Goal: Task Accomplishment & Management: Complete application form

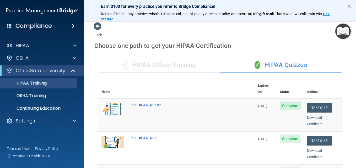
scroll to position [232, 0]
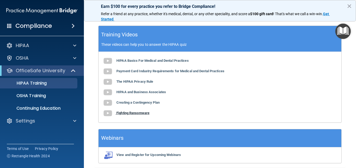
click at [125, 111] on b "Fighting Ransomware" at bounding box center [132, 113] width 33 height 4
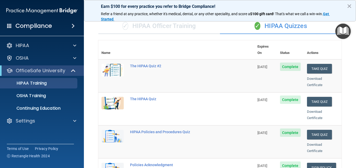
scroll to position [33, 0]
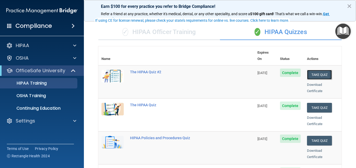
click at [310, 73] on button "Take Quiz" at bounding box center [319, 75] width 25 height 10
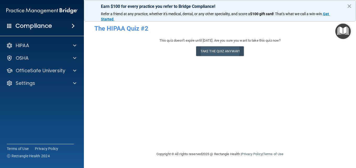
drag, startPoint x: 249, startPoint y: 59, endPoint x: 218, endPoint y: 52, distance: 31.6
click at [218, 52] on div "This quiz doesn’t expire until 11/18/2025. Are you sure you want to take this q…" at bounding box center [219, 48] width 251 height 21
click at [218, 52] on button "Take the quiz anyway!" at bounding box center [220, 51] width 48 height 10
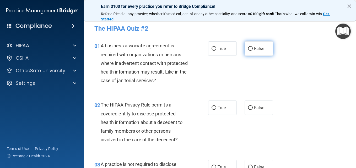
click at [250, 49] on input "False" at bounding box center [250, 49] width 5 height 4
radio input "true"
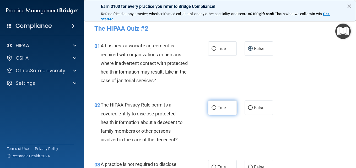
click at [212, 108] on input "True" at bounding box center [214, 108] width 5 height 4
radio input "true"
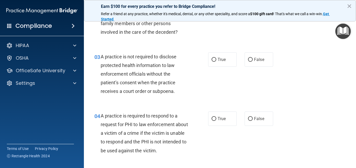
scroll to position [108, 0]
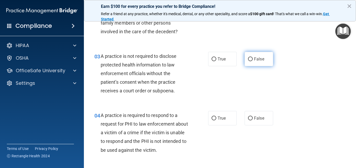
click at [248, 59] on input "False" at bounding box center [250, 59] width 5 height 4
radio input "true"
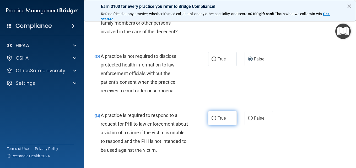
click at [213, 118] on input "True" at bounding box center [214, 119] width 5 height 4
radio input "true"
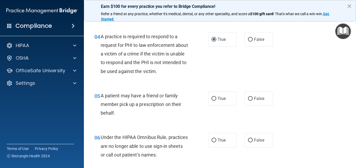
scroll to position [188, 0]
click at [214, 99] on input "True" at bounding box center [214, 99] width 5 height 4
radio input "true"
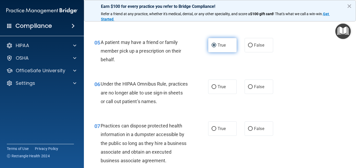
scroll to position [242, 0]
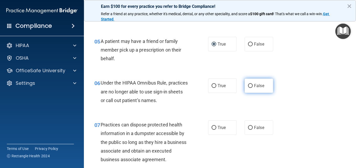
click at [248, 86] on input "False" at bounding box center [250, 86] width 5 height 4
radio input "true"
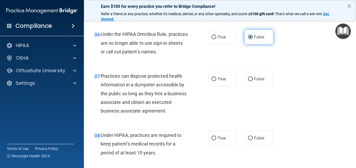
scroll to position [291, 0]
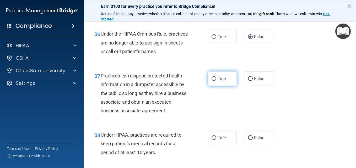
click at [218, 78] on span "True" at bounding box center [222, 78] width 8 height 5
click at [216, 78] on input "True" at bounding box center [214, 79] width 5 height 4
radio input "true"
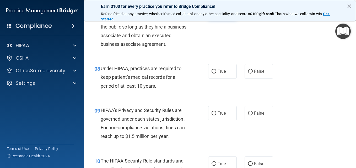
scroll to position [358, 0]
click at [218, 78] on label "True" at bounding box center [222, 71] width 29 height 14
click at [216, 73] on input "True" at bounding box center [214, 72] width 5 height 4
radio input "true"
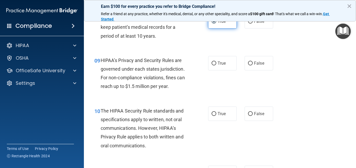
scroll to position [408, 0]
click at [224, 66] on span "True" at bounding box center [222, 63] width 8 height 5
click at [216, 65] on input "True" at bounding box center [214, 63] width 5 height 4
radio input "true"
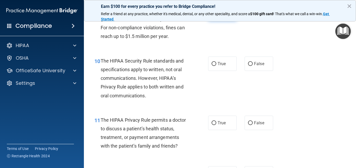
scroll to position [458, 0]
click at [222, 66] on span "True" at bounding box center [222, 63] width 8 height 5
click at [216, 66] on input "True" at bounding box center [214, 64] width 5 height 4
radio input "true"
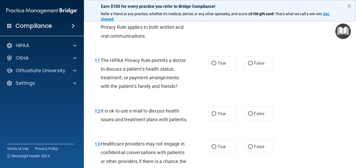
scroll to position [518, 0]
click at [222, 66] on span "True" at bounding box center [222, 63] width 8 height 5
click at [216, 65] on input "True" at bounding box center [214, 63] width 5 height 4
radio input "true"
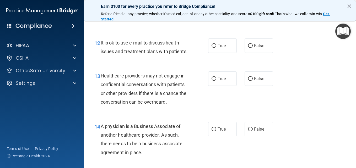
scroll to position [586, 0]
click at [218, 48] on span "True" at bounding box center [222, 45] width 8 height 5
click at [216, 48] on input "True" at bounding box center [214, 46] width 5 height 4
radio input "true"
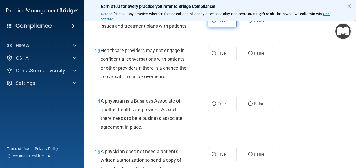
scroll to position [612, 0]
click at [221, 56] on span "True" at bounding box center [222, 53] width 8 height 5
click at [216, 55] on input "True" at bounding box center [214, 53] width 5 height 4
radio input "true"
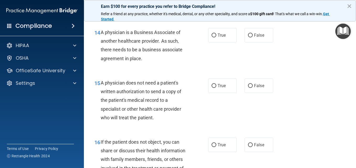
scroll to position [680, 0]
click at [250, 42] on label "False" at bounding box center [259, 35] width 29 height 14
click at [250, 37] on input "False" at bounding box center [250, 35] width 5 height 4
radio input "true"
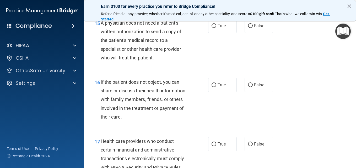
scroll to position [740, 0]
click at [220, 28] on span "True" at bounding box center [222, 25] width 8 height 5
click at [216, 28] on input "True" at bounding box center [214, 26] width 5 height 4
radio input "true"
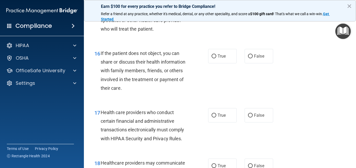
scroll to position [770, 0]
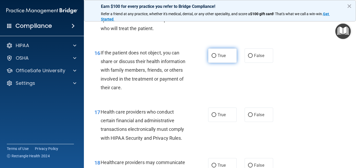
click at [221, 63] on label "True" at bounding box center [222, 56] width 29 height 14
click at [216, 58] on input "True" at bounding box center [214, 56] width 5 height 4
radio input "true"
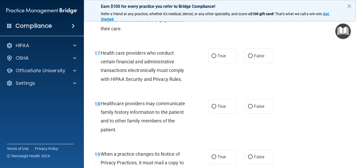
scroll to position [829, 0]
click at [221, 63] on label "True" at bounding box center [222, 56] width 29 height 14
click at [216, 58] on input "True" at bounding box center [214, 56] width 5 height 4
radio input "true"
click at [221, 63] on label "True" at bounding box center [222, 56] width 29 height 14
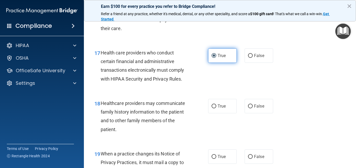
click at [216, 58] on input "True" at bounding box center [214, 56] width 5 height 4
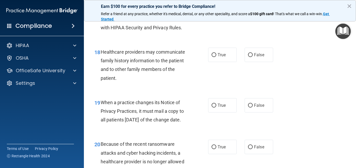
scroll to position [880, 0]
click at [256, 57] on span "False" at bounding box center [259, 54] width 10 height 5
click at [253, 57] on input "False" at bounding box center [250, 55] width 5 height 4
radio input "true"
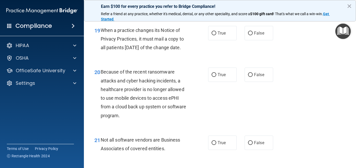
scroll to position [953, 0]
click at [222, 40] on label "True" at bounding box center [222, 33] width 29 height 14
click at [216, 35] on input "True" at bounding box center [214, 33] width 5 height 4
radio input "true"
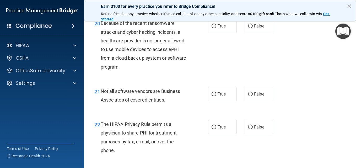
scroll to position [1003, 0]
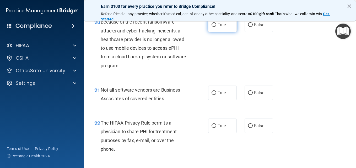
click at [230, 32] on label "True" at bounding box center [222, 25] width 29 height 14
click at [216, 27] on input "True" at bounding box center [214, 25] width 5 height 4
radio input "true"
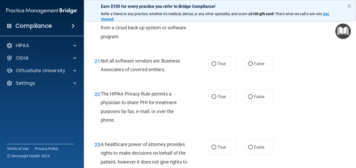
scroll to position [1033, 0]
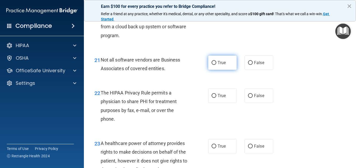
click at [232, 70] on label "True" at bounding box center [222, 63] width 29 height 14
click at [216, 65] on input "True" at bounding box center [214, 63] width 5 height 4
radio input "true"
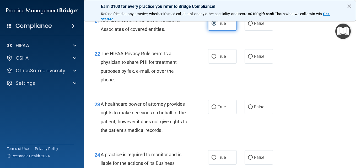
scroll to position [1074, 0]
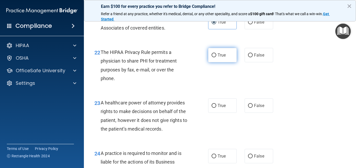
click at [221, 58] on span "True" at bounding box center [222, 55] width 8 height 5
click at [216, 57] on input "True" at bounding box center [214, 56] width 5 height 4
radio input "true"
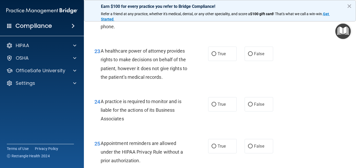
scroll to position [1127, 0]
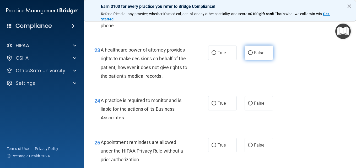
click at [249, 55] on input "False" at bounding box center [250, 53] width 5 height 4
radio input "true"
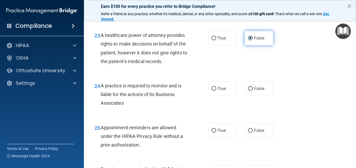
scroll to position [1142, 0]
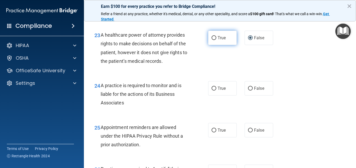
click at [213, 45] on label "True" at bounding box center [222, 38] width 29 height 14
click at [213, 40] on input "True" at bounding box center [214, 38] width 5 height 4
radio input "true"
radio input "false"
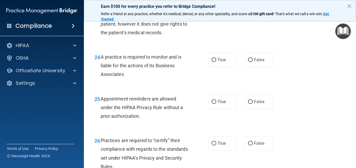
scroll to position [1171, 0]
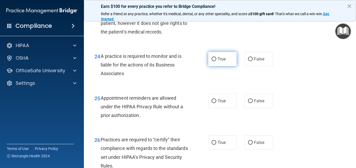
click at [222, 66] on label "True" at bounding box center [222, 59] width 29 height 14
click at [216, 61] on input "True" at bounding box center [214, 59] width 5 height 4
radio input "true"
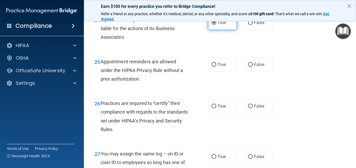
scroll to position [1208, 0]
click at [222, 67] on span "True" at bounding box center [222, 64] width 8 height 5
click at [216, 67] on input "True" at bounding box center [214, 65] width 5 height 4
radio input "true"
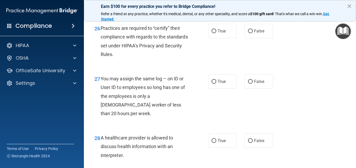
scroll to position [1283, 0]
click at [222, 33] on span "True" at bounding box center [222, 30] width 8 height 5
click at [216, 33] on input "True" at bounding box center [214, 31] width 5 height 4
radio input "true"
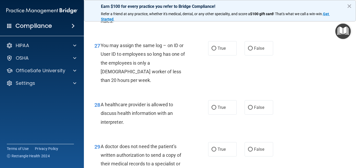
scroll to position [1317, 0]
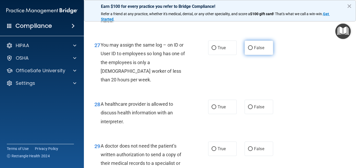
click at [253, 55] on label "False" at bounding box center [259, 48] width 29 height 14
click at [253, 50] on input "False" at bounding box center [250, 48] width 5 height 4
radio input "true"
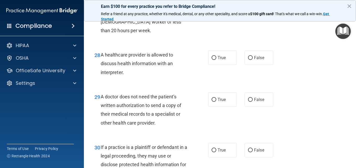
scroll to position [1367, 0]
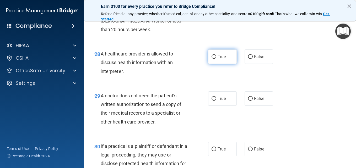
click at [222, 64] on label "True" at bounding box center [222, 57] width 29 height 14
click at [216, 59] on input "True" at bounding box center [214, 57] width 5 height 4
radio input "true"
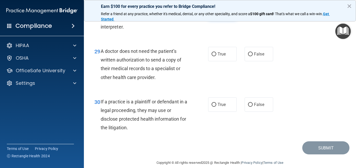
scroll to position [1412, 0]
click at [218, 56] on span "True" at bounding box center [222, 53] width 8 height 5
click at [216, 56] on input "True" at bounding box center [214, 54] width 5 height 4
radio input "true"
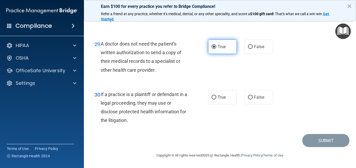
scroll to position [1445, 0]
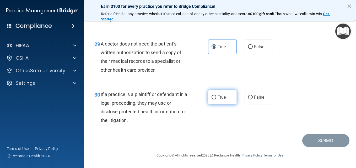
click at [224, 99] on span "True" at bounding box center [222, 97] width 8 height 5
click at [216, 99] on input "True" at bounding box center [214, 98] width 5 height 4
radio input "true"
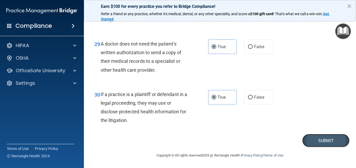
click at [318, 140] on button "Submit" at bounding box center [326, 140] width 47 height 13
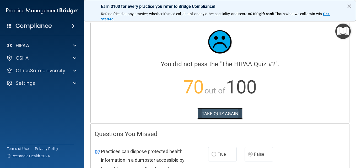
click at [210, 115] on button "TAKE QUIZ AGAIN" at bounding box center [220, 114] width 45 height 12
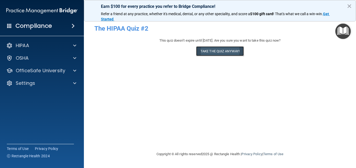
click at [223, 53] on button "Take the quiz anyway!" at bounding box center [220, 51] width 48 height 10
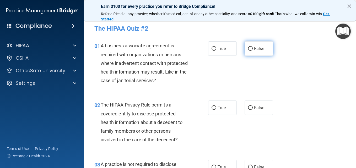
click at [257, 52] on label "False" at bounding box center [259, 48] width 29 height 14
click at [253, 51] on input "False" at bounding box center [250, 49] width 5 height 4
radio input "true"
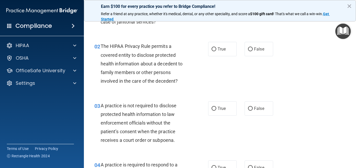
scroll to position [59, 0]
click at [225, 50] on label "True" at bounding box center [222, 49] width 29 height 14
click at [216, 50] on input "True" at bounding box center [214, 49] width 5 height 4
radio input "true"
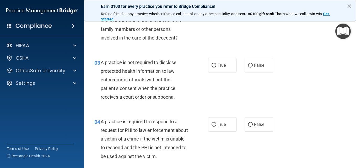
scroll to position [102, 0]
click at [254, 67] on span "False" at bounding box center [259, 65] width 10 height 5
click at [253, 67] on input "False" at bounding box center [250, 65] width 5 height 4
radio input "true"
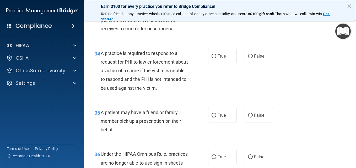
scroll to position [171, 0]
click at [224, 58] on label "True" at bounding box center [222, 56] width 29 height 14
click at [216, 58] on input "True" at bounding box center [214, 56] width 5 height 4
radio input "true"
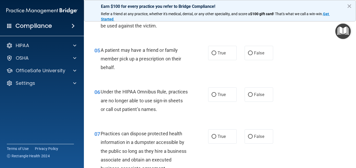
scroll to position [234, 0]
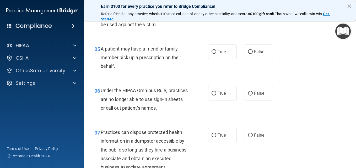
click at [224, 58] on label "True" at bounding box center [222, 52] width 29 height 14
click at [216, 54] on input "True" at bounding box center [214, 52] width 5 height 4
radio input "true"
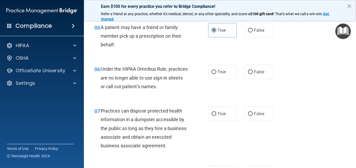
scroll to position [256, 0]
click at [250, 75] on label "False" at bounding box center [259, 72] width 29 height 14
click at [250, 74] on input "False" at bounding box center [250, 72] width 5 height 4
radio input "true"
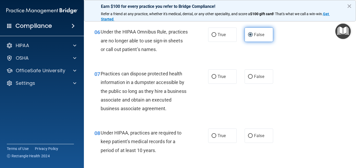
scroll to position [293, 0]
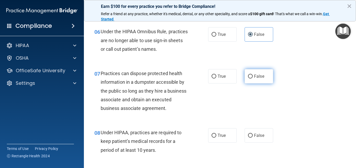
click at [253, 79] on label "False" at bounding box center [259, 76] width 29 height 14
click at [253, 79] on input "False" at bounding box center [250, 77] width 5 height 4
radio input "true"
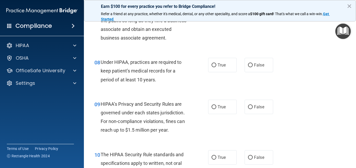
scroll to position [371, 0]
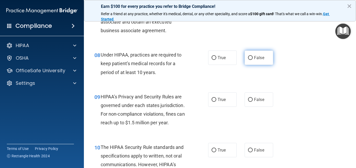
click at [247, 65] on label "False" at bounding box center [259, 58] width 29 height 14
click at [248, 60] on input "False" at bounding box center [250, 58] width 5 height 4
radio input "true"
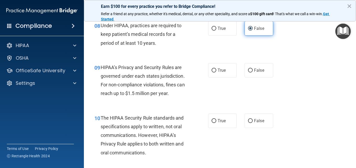
scroll to position [401, 0]
click at [247, 70] on div "09 HIPAA’s Privacy and Security Rules are governed under each states jurisdicti…" at bounding box center [220, 81] width 259 height 51
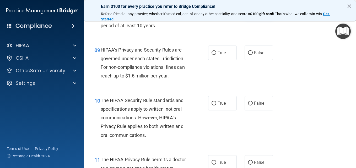
scroll to position [420, 0]
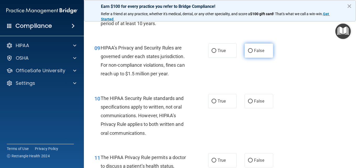
click at [247, 58] on label "False" at bounding box center [259, 51] width 29 height 14
click at [248, 53] on input "False" at bounding box center [250, 51] width 5 height 4
radio input "true"
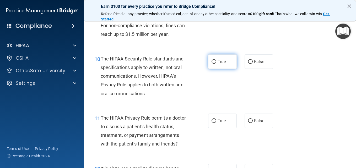
scroll to position [460, 0]
click at [222, 69] on label "True" at bounding box center [222, 61] width 29 height 14
click at [216, 64] on input "True" at bounding box center [214, 62] width 5 height 4
radio input "true"
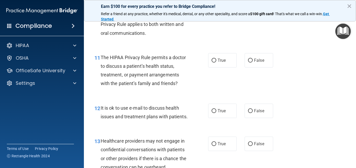
scroll to position [521, 0]
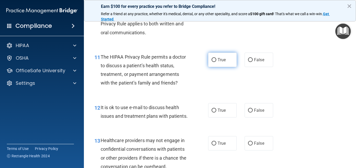
click at [218, 67] on label "True" at bounding box center [222, 60] width 29 height 14
click at [216, 62] on input "True" at bounding box center [214, 60] width 5 height 4
radio input "true"
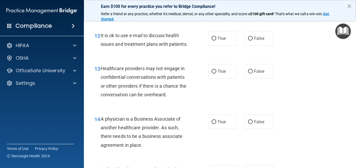
scroll to position [593, 0]
click at [218, 41] on span "True" at bounding box center [222, 38] width 8 height 5
click at [216, 40] on input "True" at bounding box center [214, 38] width 5 height 4
radio input "true"
click at [251, 78] on label "False" at bounding box center [259, 71] width 29 height 14
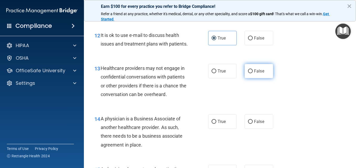
click at [251, 73] on input "False" at bounding box center [250, 72] width 5 height 4
radio input "true"
click at [251, 78] on label "False" at bounding box center [259, 71] width 29 height 14
click at [251, 73] on input "False" at bounding box center [250, 72] width 5 height 4
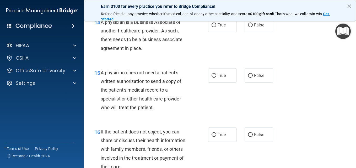
scroll to position [691, 0]
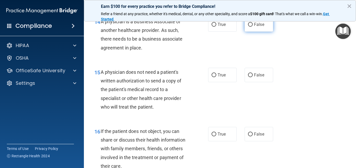
click at [252, 32] on label "False" at bounding box center [259, 24] width 29 height 14
click at [252, 27] on input "False" at bounding box center [250, 25] width 5 height 4
radio input "true"
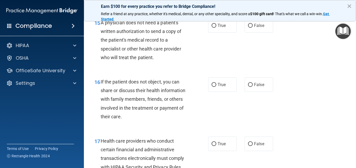
scroll to position [741, 0]
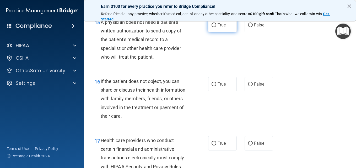
click at [218, 28] on span "True" at bounding box center [222, 25] width 8 height 5
click at [216, 27] on input "True" at bounding box center [214, 25] width 5 height 4
radio input "true"
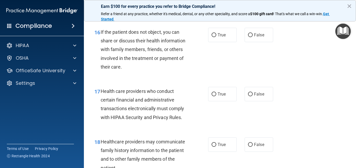
scroll to position [792, 0]
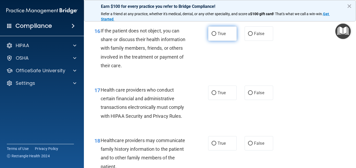
click at [217, 41] on label "True" at bounding box center [222, 33] width 29 height 14
click at [216, 36] on input "True" at bounding box center [214, 34] width 5 height 4
radio input "true"
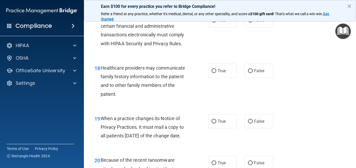
scroll to position [866, 0]
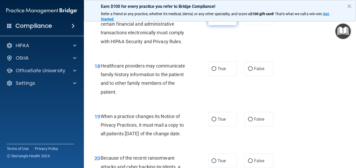
click at [220, 21] on span "True" at bounding box center [222, 18] width 8 height 5
click at [216, 20] on input "True" at bounding box center [214, 19] width 5 height 4
radio input "true"
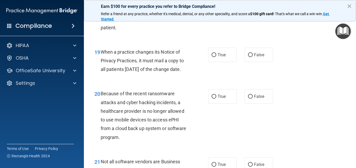
scroll to position [910, 0]
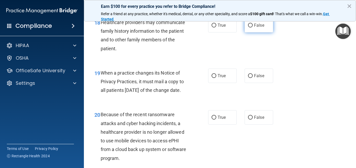
click at [260, 33] on label "False" at bounding box center [259, 25] width 29 height 14
click at [253, 28] on input "False" at bounding box center [250, 26] width 5 height 4
radio input "true"
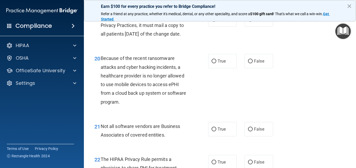
scroll to position [967, 0]
click at [257, 22] on span "False" at bounding box center [259, 19] width 10 height 5
click at [253, 22] on input "False" at bounding box center [250, 20] width 5 height 4
radio input "true"
click at [248, 68] on label "False" at bounding box center [259, 61] width 29 height 14
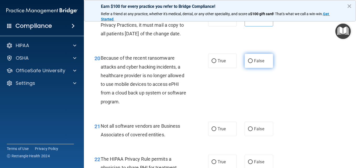
click at [248, 63] on input "False" at bounding box center [250, 61] width 5 height 4
radio input "true"
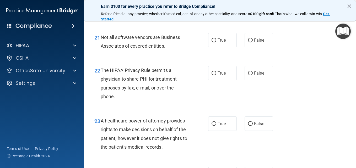
scroll to position [1056, 0]
click at [225, 47] on label "True" at bounding box center [222, 40] width 29 height 14
click at [216, 42] on input "True" at bounding box center [214, 40] width 5 height 4
radio input "true"
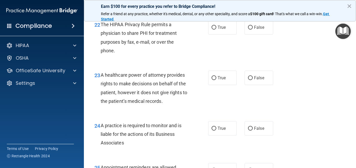
scroll to position [1102, 0]
click at [221, 30] on span "True" at bounding box center [222, 27] width 8 height 5
click at [216, 29] on input "True" at bounding box center [214, 27] width 5 height 4
radio input "true"
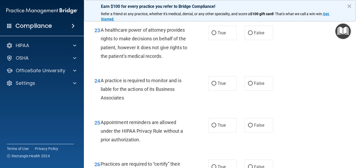
scroll to position [1150, 0]
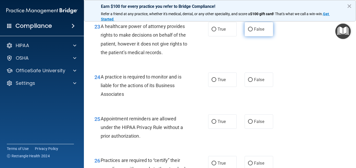
click at [250, 36] on label "False" at bounding box center [259, 29] width 29 height 14
click at [250, 31] on input "False" at bounding box center [250, 30] width 5 height 4
radio input "true"
click at [251, 87] on label "False" at bounding box center [259, 80] width 29 height 14
click at [251, 82] on input "False" at bounding box center [250, 80] width 5 height 4
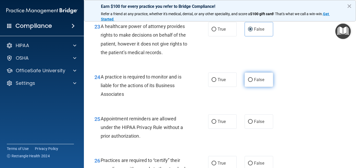
radio input "true"
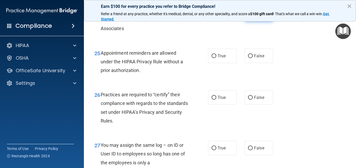
scroll to position [1216, 0]
click at [217, 63] on label "True" at bounding box center [222, 56] width 29 height 14
click at [216, 58] on input "True" at bounding box center [214, 56] width 5 height 4
radio input "true"
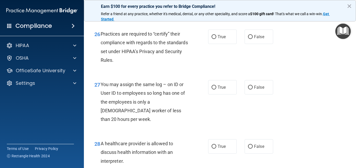
scroll to position [1277, 0]
click at [255, 39] on span "False" at bounding box center [259, 36] width 10 height 5
click at [253, 39] on input "False" at bounding box center [250, 37] width 5 height 4
radio input "true"
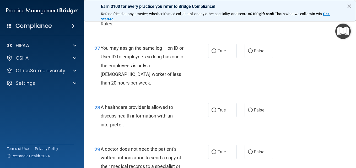
scroll to position [1318, 0]
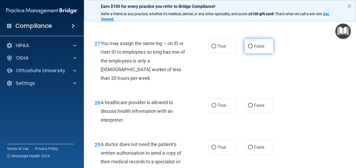
click at [249, 54] on label "False" at bounding box center [259, 46] width 29 height 14
click at [249, 49] on input "False" at bounding box center [250, 47] width 5 height 4
radio input "true"
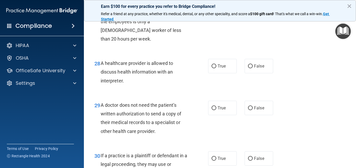
scroll to position [1359, 0]
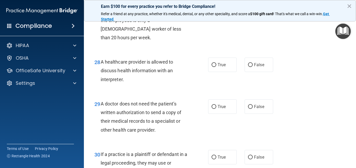
click at [218, 93] on div "28 A healthcare provider is allowed to discuss health information with an inter…" at bounding box center [220, 72] width 259 height 42
click at [219, 72] on label "True" at bounding box center [222, 65] width 29 height 14
click at [216, 67] on input "True" at bounding box center [214, 65] width 5 height 4
radio input "true"
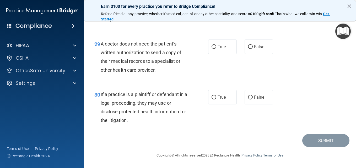
scroll to position [1423, 0]
click at [224, 49] on span "True" at bounding box center [222, 46] width 8 height 5
click at [216, 49] on input "True" at bounding box center [214, 47] width 5 height 4
radio input "true"
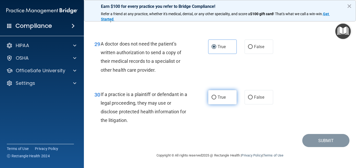
click at [211, 104] on label "True" at bounding box center [222, 97] width 29 height 14
click at [212, 100] on input "True" at bounding box center [214, 98] width 5 height 4
radio input "true"
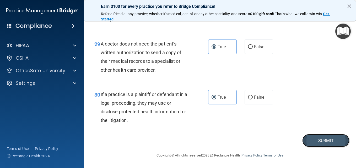
click at [303, 142] on button "Submit" at bounding box center [326, 140] width 47 height 13
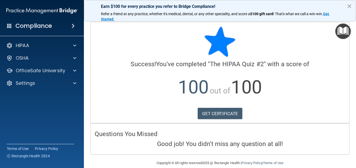
click at [348, 8] on button "×" at bounding box center [349, 6] width 5 height 8
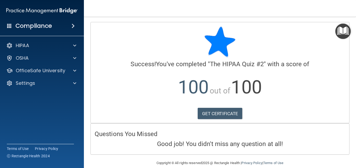
scroll to position [8, 0]
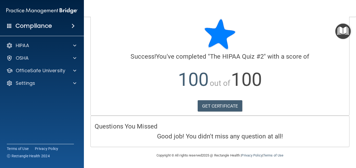
click at [39, 25] on h4 "Compliance" at bounding box center [33, 25] width 36 height 7
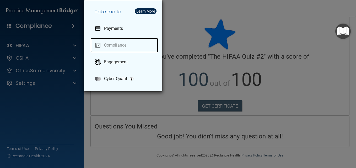
click at [109, 46] on link "Compliance" at bounding box center [125, 45] width 68 height 15
click at [211, 35] on div "Take me to: Payments Compliance Engagement Cyber Quant" at bounding box center [178, 84] width 356 height 168
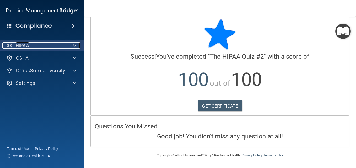
click at [70, 47] on div at bounding box center [73, 46] width 13 height 6
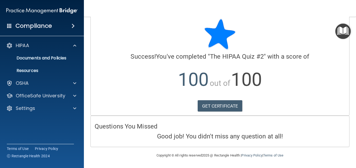
click at [74, 26] on span at bounding box center [73, 26] width 3 height 6
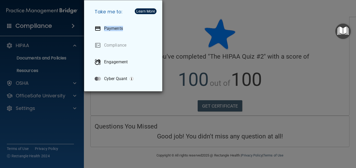
drag, startPoint x: 74, startPoint y: 26, endPoint x: 98, endPoint y: 53, distance: 36.1
click at [98, 53] on div "Take me to: Payments Compliance Engagement Cyber Quant" at bounding box center [178, 84] width 356 height 168
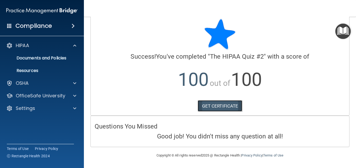
click at [211, 108] on link "GET CERTIFICATE" at bounding box center [220, 106] width 45 height 12
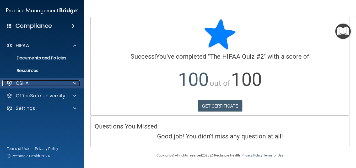
click at [32, 85] on div "OSHA" at bounding box center [34, 83] width 65 height 6
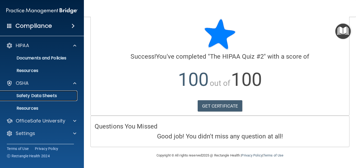
click at [29, 99] on link "Safety Data Sheets" at bounding box center [36, 96] width 83 height 10
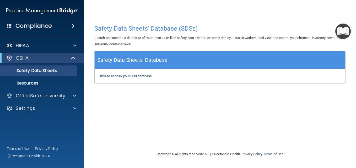
click at [11, 25] on span at bounding box center [9, 25] width 5 height 5
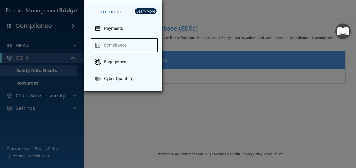
click at [99, 47] on link "Compliance" at bounding box center [125, 45] width 68 height 15
click at [104, 46] on link "Compliance" at bounding box center [125, 45] width 68 height 15
click at [223, 24] on div "Take me to: Payments Compliance Engagement Cyber Quant" at bounding box center [178, 84] width 356 height 168
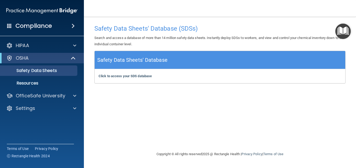
click at [342, 30] on img "Open Resource Center" at bounding box center [343, 31] width 15 height 15
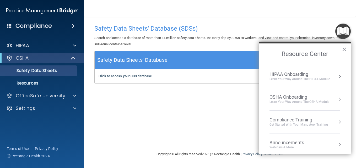
click at [290, 121] on div "Compliance Training" at bounding box center [299, 120] width 59 height 6
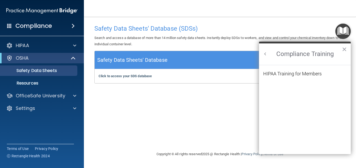
click at [290, 77] on li "HIPAA Training for Members" at bounding box center [304, 77] width 83 height 11
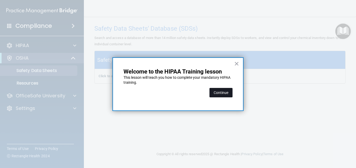
click at [218, 92] on button "Continue" at bounding box center [221, 92] width 23 height 9
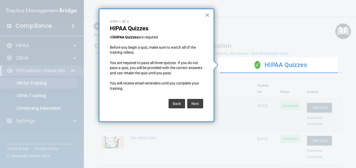
click at [208, 16] on button "×" at bounding box center [207, 15] width 5 height 8
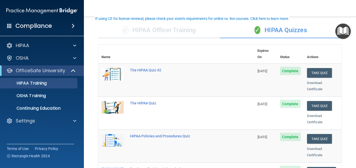
click at [194, 144] on td "HIPAA Policies and Procedures Quiz" at bounding box center [191, 146] width 128 height 33
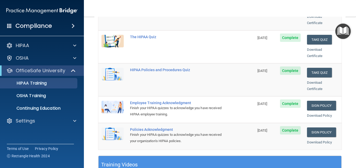
scroll to position [99, 0]
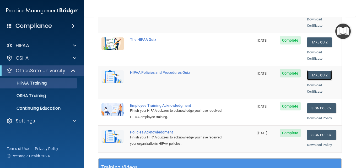
click at [315, 71] on button "Take Quiz" at bounding box center [319, 76] width 25 height 10
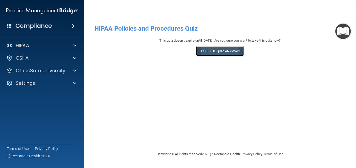
click at [208, 53] on button "Take the quiz anyway!" at bounding box center [220, 51] width 48 height 10
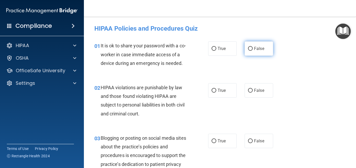
click at [261, 49] on span "False" at bounding box center [259, 48] width 10 height 5
click at [253, 49] on input "False" at bounding box center [250, 49] width 5 height 4
radio input "true"
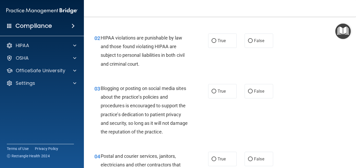
scroll to position [51, 0]
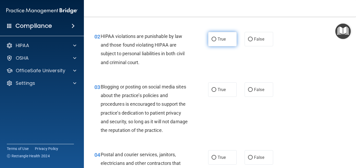
click at [215, 46] on label "True" at bounding box center [222, 39] width 29 height 14
click at [215, 41] on input "True" at bounding box center [214, 40] width 5 height 4
radio input "true"
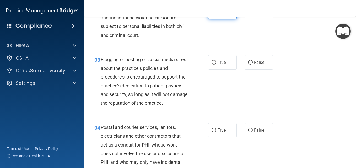
scroll to position [88, 0]
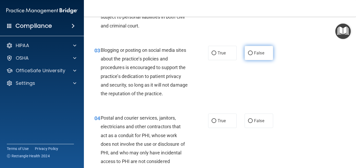
click at [252, 60] on label "False" at bounding box center [259, 53] width 29 height 14
click at [252, 55] on input "False" at bounding box center [250, 53] width 5 height 4
radio input "true"
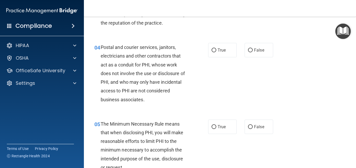
scroll to position [159, 0]
click at [219, 52] on span "True" at bounding box center [222, 49] width 8 height 5
click at [216, 52] on input "True" at bounding box center [214, 50] width 5 height 4
radio input "true"
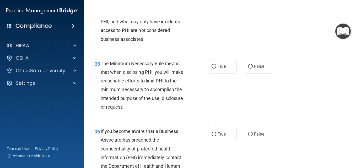
scroll to position [220, 0]
click at [215, 73] on label "True" at bounding box center [222, 66] width 29 height 14
click at [215, 68] on input "True" at bounding box center [214, 67] width 5 height 4
radio input "true"
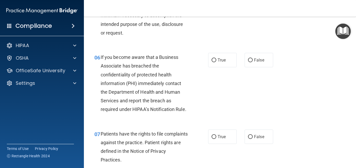
scroll to position [294, 0]
click at [215, 67] on label "True" at bounding box center [222, 60] width 29 height 14
click at [215, 62] on input "True" at bounding box center [214, 60] width 5 height 4
radio input "true"
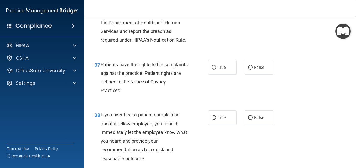
scroll to position [364, 0]
click at [220, 75] on label "True" at bounding box center [222, 67] width 29 height 14
click at [216, 70] on input "True" at bounding box center [214, 68] width 5 height 4
radio input "true"
click at [253, 75] on label "False" at bounding box center [259, 67] width 29 height 14
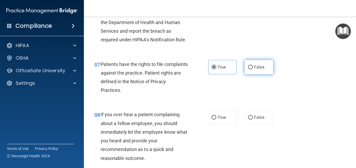
click at [253, 70] on input "False" at bounding box center [250, 68] width 5 height 4
radio input "true"
radio input "false"
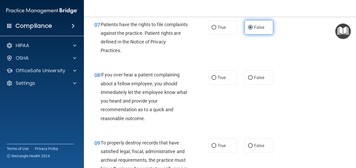
scroll to position [405, 0]
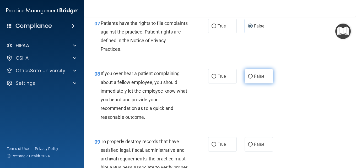
click at [248, 79] on input "False" at bounding box center [250, 77] width 5 height 4
radio input "true"
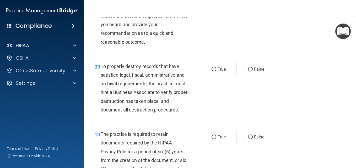
scroll to position [481, 0]
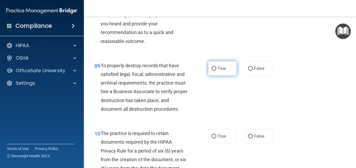
click at [224, 71] on span "True" at bounding box center [222, 68] width 8 height 5
click at [216, 71] on input "True" at bounding box center [214, 69] width 5 height 4
radio input "true"
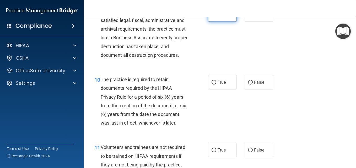
scroll to position [569, 0]
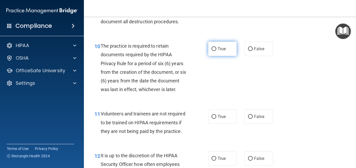
click at [217, 56] on label "True" at bounding box center [222, 49] width 29 height 14
click at [216, 51] on input "True" at bounding box center [214, 49] width 5 height 4
radio input "true"
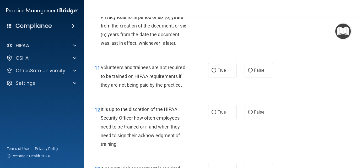
scroll to position [615, 0]
click at [256, 72] on span "False" at bounding box center [259, 69] width 10 height 5
click at [253, 72] on input "False" at bounding box center [250, 70] width 5 height 4
radio input "true"
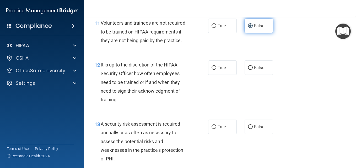
scroll to position [688, 0]
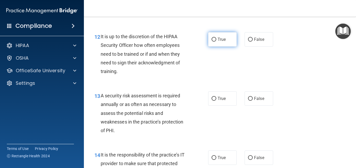
click at [227, 47] on label "True" at bounding box center [222, 39] width 29 height 14
click at [216, 42] on input "True" at bounding box center [214, 40] width 5 height 4
radio input "true"
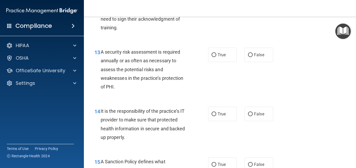
scroll to position [733, 0]
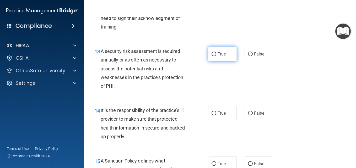
click at [227, 61] on label "True" at bounding box center [222, 54] width 29 height 14
click at [216, 56] on input "True" at bounding box center [214, 54] width 5 height 4
radio input "true"
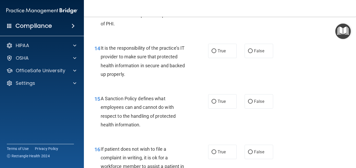
scroll to position [795, 0]
click at [226, 58] on label "True" at bounding box center [222, 51] width 29 height 14
click at [216, 53] on input "True" at bounding box center [214, 51] width 5 height 4
radio input "true"
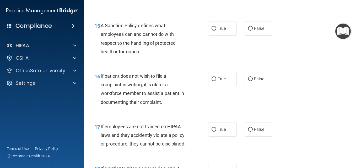
scroll to position [869, 0]
click at [226, 35] on label "True" at bounding box center [222, 28] width 29 height 14
click at [216, 30] on input "True" at bounding box center [214, 28] width 5 height 4
radio input "true"
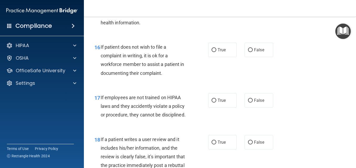
scroll to position [898, 0]
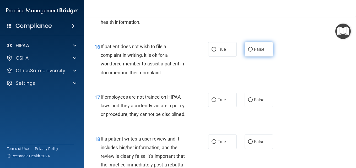
click at [250, 57] on label "False" at bounding box center [259, 49] width 29 height 14
click at [250, 52] on input "False" at bounding box center [250, 50] width 5 height 4
radio input "true"
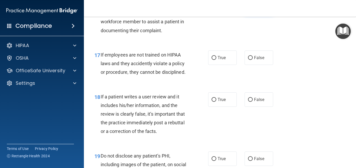
scroll to position [940, 0]
click at [225, 65] on label "True" at bounding box center [222, 57] width 29 height 14
click at [216, 60] on input "True" at bounding box center [214, 58] width 5 height 4
radio input "true"
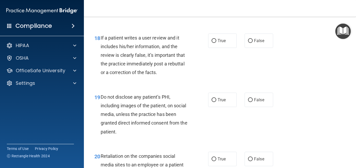
scroll to position [1000, 0]
click at [223, 47] on label "True" at bounding box center [222, 40] width 29 height 14
click at [216, 43] on input "True" at bounding box center [214, 41] width 5 height 4
radio input "true"
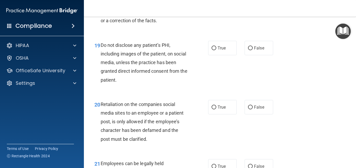
scroll to position [1051, 0]
click at [223, 55] on label "True" at bounding box center [222, 48] width 29 height 14
click at [216, 50] on input "True" at bounding box center [214, 48] width 5 height 4
radio input "true"
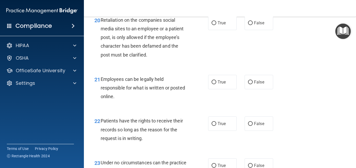
scroll to position [1136, 0]
click at [214, 30] on label "True" at bounding box center [222, 22] width 29 height 14
click at [214, 25] on input "True" at bounding box center [214, 23] width 5 height 4
radio input "true"
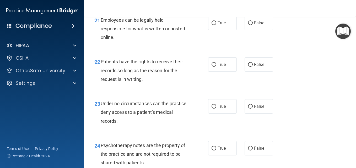
scroll to position [1197, 0]
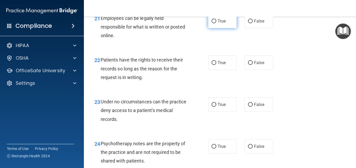
click at [214, 28] on label "True" at bounding box center [222, 21] width 29 height 14
click at [214, 23] on input "True" at bounding box center [214, 21] width 5 height 4
radio input "true"
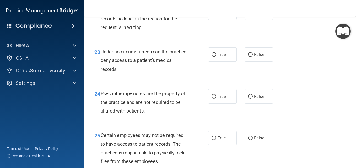
scroll to position [1248, 0]
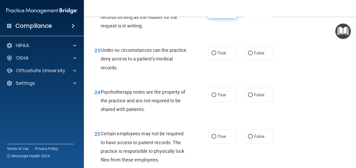
click at [221, 14] on span "True" at bounding box center [222, 11] width 8 height 5
click at [216, 13] on input "True" at bounding box center [214, 11] width 5 height 4
radio input "true"
click at [214, 55] on input "True" at bounding box center [214, 53] width 5 height 4
radio input "true"
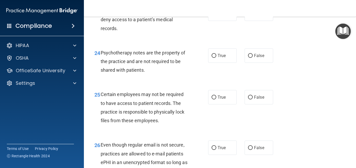
scroll to position [1330, 0]
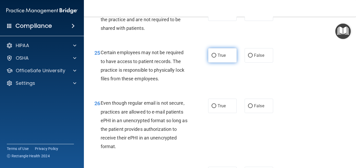
click at [220, 63] on label "True" at bounding box center [222, 55] width 29 height 14
click at [216, 58] on input "True" at bounding box center [214, 56] width 5 height 4
radio input "true"
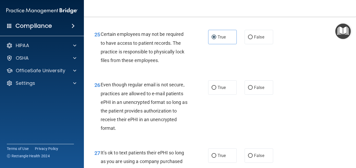
radio input "true"
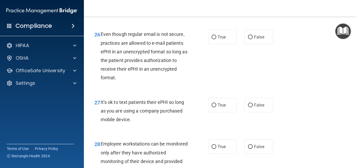
scroll to position [1399, 0]
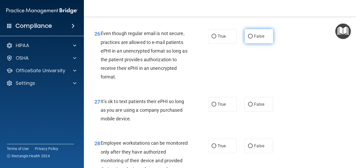
click at [248, 39] on input "False" at bounding box center [250, 37] width 5 height 4
radio input "true"
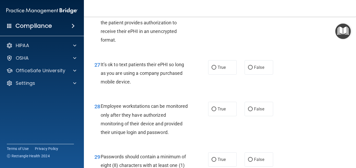
scroll to position [1437, 0]
click at [248, 70] on input "False" at bounding box center [250, 68] width 5 height 4
radio input "true"
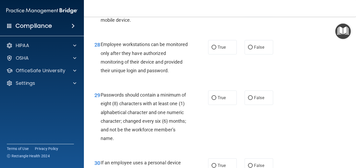
scroll to position [1499, 0]
click at [219, 84] on div "28 Employee workstations can be monitored only after they have authorized monit…" at bounding box center [220, 58] width 259 height 51
click at [218, 50] on span "True" at bounding box center [222, 47] width 8 height 5
click at [216, 49] on input "True" at bounding box center [214, 47] width 5 height 4
radio input "true"
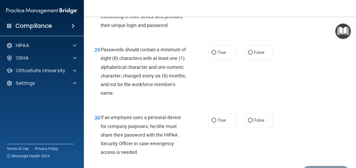
scroll to position [1544, 0]
click at [218, 55] on span "True" at bounding box center [222, 52] width 8 height 5
click at [216, 55] on input "True" at bounding box center [214, 53] width 5 height 4
radio input "true"
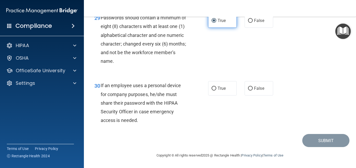
scroll to position [1610, 0]
click at [249, 91] on input "False" at bounding box center [250, 89] width 5 height 4
radio input "true"
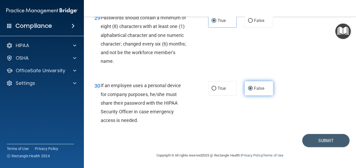
scroll to position [1619, 0]
click at [320, 142] on button "Submit" at bounding box center [326, 140] width 47 height 13
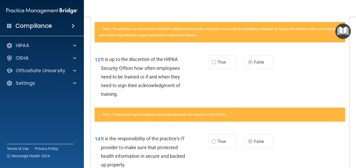
scroll to position [355, 0]
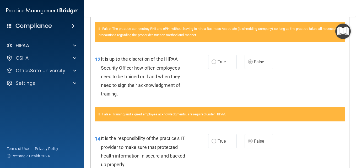
click at [316, 120] on div "False. Training and signed employee acknowledgments, are required under HIPAA." at bounding box center [220, 115] width 251 height 14
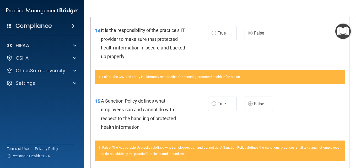
click at [314, 107] on div "15 A Sanction Policy defines what employees can and cannot do with respect to t…" at bounding box center [220, 115] width 259 height 51
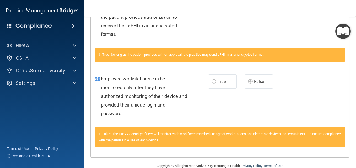
scroll to position [1086, 0]
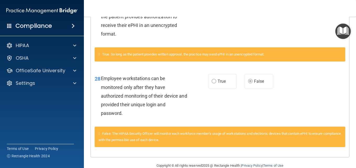
click at [314, 107] on div "28 Employee workstations can be monitored only after they have authorized monit…" at bounding box center [220, 97] width 259 height 59
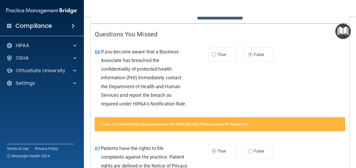
scroll to position [0, 0]
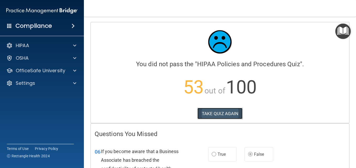
click at [206, 117] on button "TAKE QUIZ AGAIN" at bounding box center [220, 114] width 45 height 12
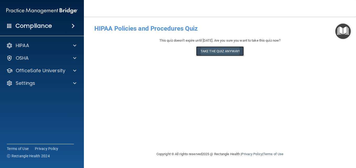
click at [207, 51] on button "Take the quiz anyway!" at bounding box center [220, 51] width 48 height 10
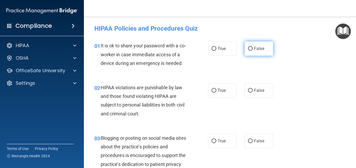
click at [259, 50] on span "False" at bounding box center [259, 48] width 10 height 5
click at [253, 50] on input "False" at bounding box center [250, 49] width 5 height 4
radio input "true"
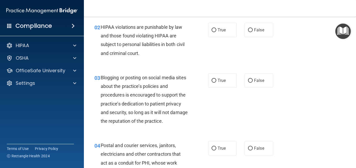
scroll to position [62, 0]
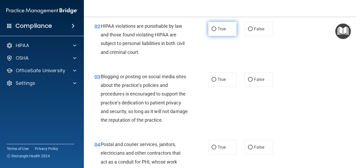
click at [216, 36] on label "True" at bounding box center [222, 29] width 29 height 14
click at [216, 31] on input "True" at bounding box center [214, 29] width 5 height 4
radio input "true"
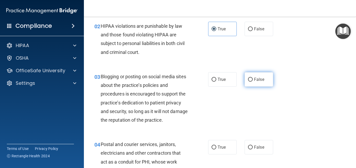
click at [257, 82] on span "False" at bounding box center [259, 79] width 10 height 5
click at [253, 82] on input "False" at bounding box center [250, 80] width 5 height 4
radio input "true"
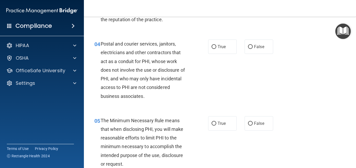
scroll to position [163, 0]
click at [222, 49] on span "True" at bounding box center [222, 46] width 8 height 5
click at [216, 49] on input "True" at bounding box center [214, 47] width 5 height 4
radio input "true"
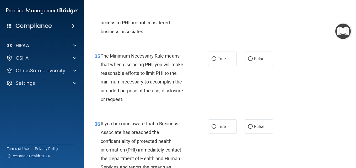
scroll to position [228, 0]
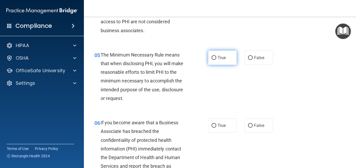
click at [213, 65] on label "True" at bounding box center [222, 58] width 29 height 14
click at [213, 60] on input "True" at bounding box center [214, 58] width 5 height 4
radio input "true"
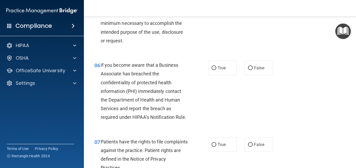
scroll to position [288, 0]
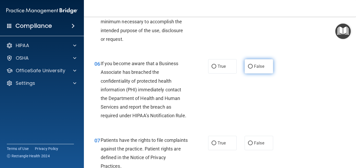
click at [259, 69] on span "False" at bounding box center [259, 66] width 10 height 5
click at [253, 69] on input "False" at bounding box center [250, 67] width 5 height 4
radio input "true"
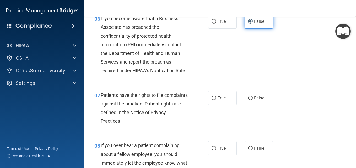
scroll to position [338, 0]
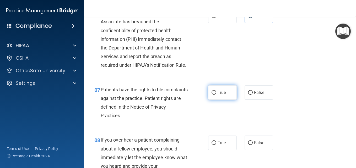
click at [220, 95] on span "True" at bounding box center [222, 92] width 8 height 5
click at [216, 95] on input "True" at bounding box center [214, 93] width 5 height 4
radio input "true"
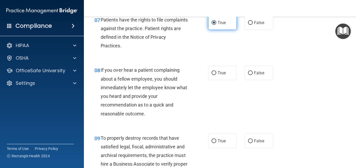
scroll to position [409, 0]
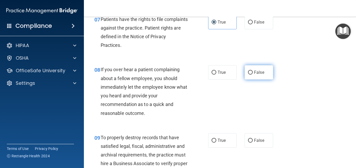
click at [249, 75] on input "False" at bounding box center [250, 73] width 5 height 4
radio input "true"
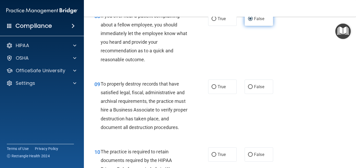
scroll to position [463, 0]
click at [250, 89] on input "False" at bounding box center [250, 87] width 5 height 4
radio input "true"
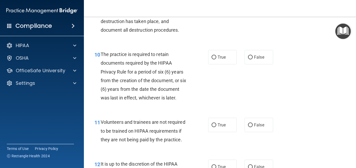
scroll to position [561, 0]
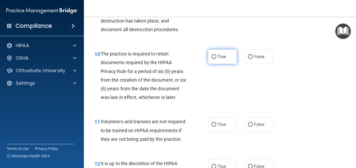
click at [213, 64] on label "True" at bounding box center [222, 57] width 29 height 14
click at [213, 59] on input "True" at bounding box center [214, 57] width 5 height 4
radio input "true"
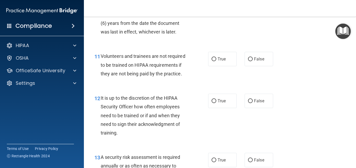
scroll to position [627, 0]
click at [254, 61] on span "False" at bounding box center [259, 58] width 10 height 5
click at [253, 61] on input "False" at bounding box center [250, 59] width 5 height 4
radio input "true"
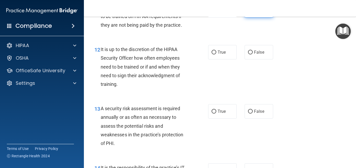
scroll to position [680, 0]
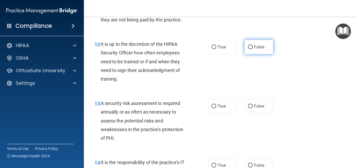
click at [248, 54] on label "False" at bounding box center [259, 47] width 29 height 14
click at [248, 49] on input "False" at bounding box center [250, 47] width 5 height 4
radio input "true"
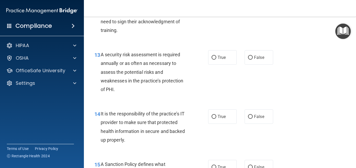
scroll to position [729, 0]
click at [216, 65] on label "True" at bounding box center [222, 57] width 29 height 14
click at [216, 60] on input "True" at bounding box center [214, 58] width 5 height 4
radio input "true"
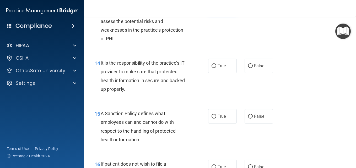
scroll to position [785, 0]
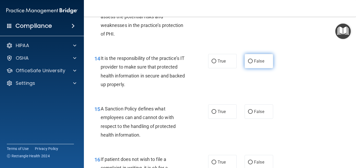
click at [248, 68] on label "False" at bounding box center [259, 61] width 29 height 14
click at [248, 63] on input "False" at bounding box center [250, 62] width 5 height 4
radio input "true"
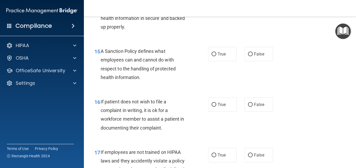
scroll to position [843, 0]
click at [248, 61] on label "False" at bounding box center [259, 54] width 29 height 14
click at [248, 56] on input "False" at bounding box center [250, 54] width 5 height 4
radio input "true"
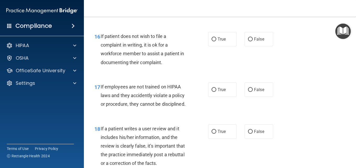
scroll to position [908, 0]
click at [218, 41] on span "True" at bounding box center [222, 38] width 8 height 5
click at [216, 41] on input "True" at bounding box center [214, 39] width 5 height 4
radio input "true"
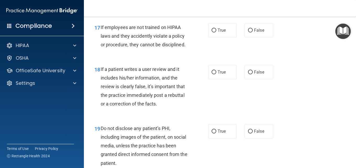
scroll to position [968, 0]
click at [249, 38] on label "False" at bounding box center [259, 30] width 29 height 14
click at [249, 33] on input "False" at bounding box center [250, 31] width 5 height 4
radio input "true"
click at [248, 75] on input "False" at bounding box center [250, 73] width 5 height 4
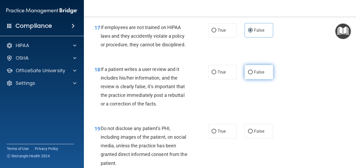
radio input "true"
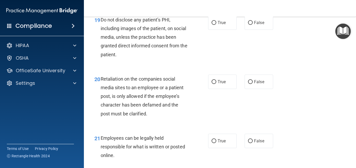
scroll to position [1077, 0]
click at [224, 25] on span "True" at bounding box center [222, 22] width 8 height 5
click at [216, 25] on input "True" at bounding box center [214, 23] width 5 height 4
radio input "true"
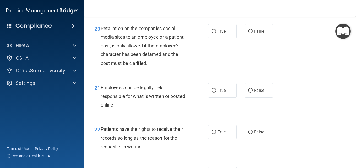
scroll to position [1128, 0]
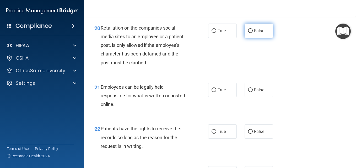
click at [251, 38] on label "False" at bounding box center [259, 31] width 29 height 14
click at [251, 33] on input "False" at bounding box center [250, 31] width 5 height 4
radio input "true"
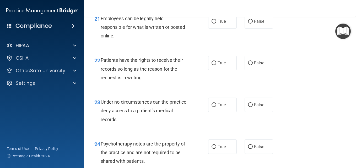
scroll to position [1197, 0]
click at [213, 23] on input "True" at bounding box center [214, 21] width 5 height 4
radio input "true"
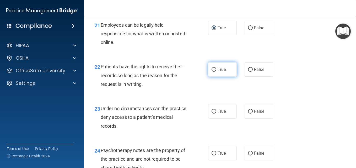
scroll to position [1189, 0]
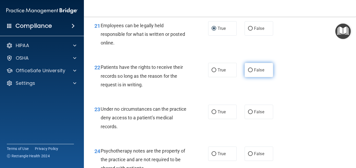
click at [255, 73] on span "False" at bounding box center [259, 70] width 10 height 5
click at [253, 72] on input "False" at bounding box center [250, 70] width 5 height 4
radio input "true"
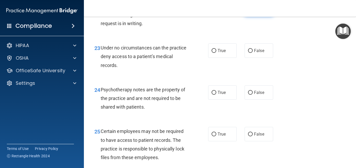
scroll to position [1252, 0]
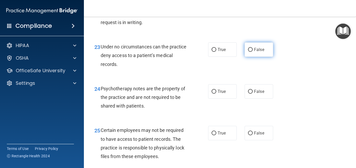
click at [252, 57] on label "False" at bounding box center [259, 50] width 29 height 14
click at [252, 52] on input "False" at bounding box center [250, 50] width 5 height 4
radio input "true"
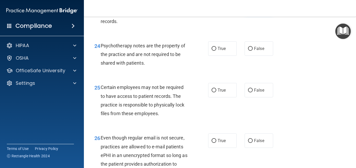
scroll to position [1295, 0]
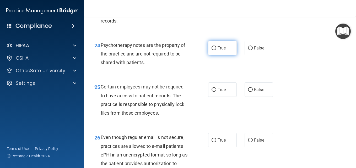
click at [227, 55] on label "True" at bounding box center [222, 48] width 29 height 14
click at [216, 50] on input "True" at bounding box center [214, 48] width 5 height 4
radio input "true"
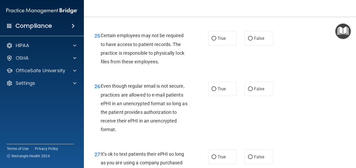
scroll to position [1352, 0]
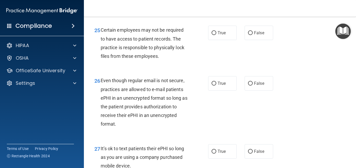
click at [227, 70] on div "25 Certain employees may not be required to have access to patient records. The…" at bounding box center [220, 44] width 259 height 51
click at [215, 40] on label "True" at bounding box center [222, 33] width 29 height 14
click at [215, 35] on input "True" at bounding box center [214, 33] width 5 height 4
radio input "true"
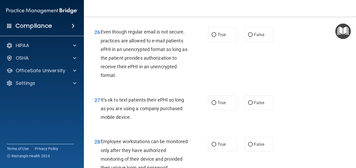
scroll to position [1401, 0]
click at [216, 42] on label "True" at bounding box center [222, 34] width 29 height 14
click at [216, 37] on input "True" at bounding box center [214, 35] width 5 height 4
radio input "true"
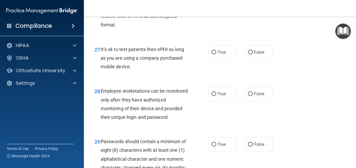
scroll to position [1466, 0]
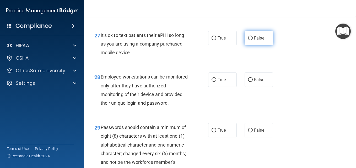
click at [254, 45] on label "False" at bounding box center [259, 38] width 29 height 14
click at [253, 40] on input "False" at bounding box center [250, 38] width 5 height 4
radio input "true"
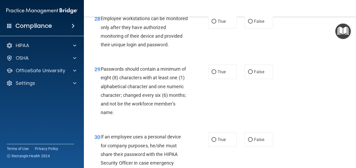
scroll to position [1525, 0]
click at [252, 28] on label "False" at bounding box center [259, 21] width 29 height 14
click at [252, 23] on input "False" at bounding box center [250, 21] width 5 height 4
radio input "true"
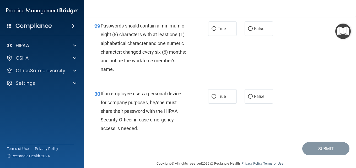
scroll to position [1569, 0]
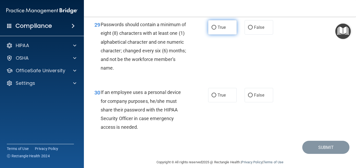
click at [222, 35] on label "True" at bounding box center [222, 27] width 29 height 14
click at [216, 30] on input "True" at bounding box center [214, 28] width 5 height 4
radio input "true"
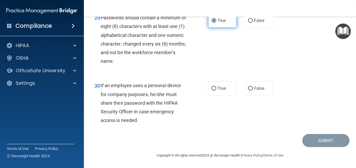
scroll to position [1619, 0]
click at [255, 90] on span "False" at bounding box center [259, 88] width 10 height 5
click at [253, 90] on input "False" at bounding box center [250, 89] width 5 height 4
radio input "true"
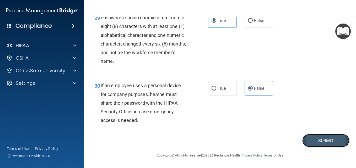
click at [319, 143] on button "Submit" at bounding box center [326, 140] width 47 height 13
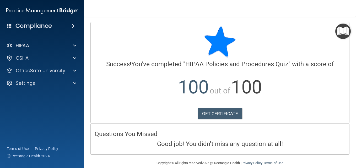
scroll to position [2, 0]
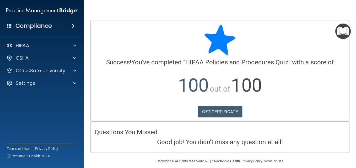
click at [338, 33] on img "Open Resource Center" at bounding box center [343, 31] width 15 height 15
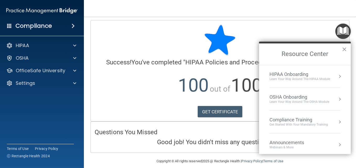
click at [286, 75] on div "HIPAA Onboarding" at bounding box center [300, 75] width 61 height 6
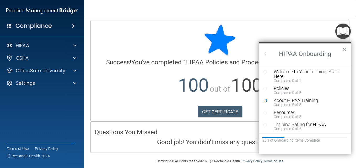
scroll to position [0, 0]
click at [283, 75] on div "Welcome to Your Training! Start Here" at bounding box center [307, 74] width 66 height 9
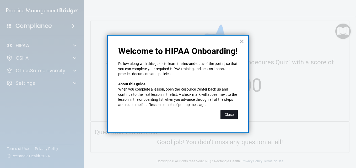
click at [225, 115] on button "Close" at bounding box center [229, 114] width 17 height 9
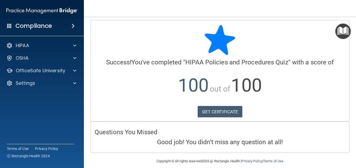
click at [344, 35] on img "Open Resource Center" at bounding box center [343, 31] width 15 height 15
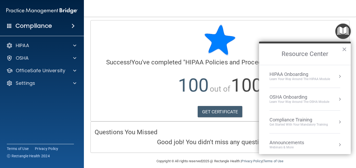
click at [283, 79] on div "Learn Your Way around the HIPAA module" at bounding box center [300, 79] width 61 height 4
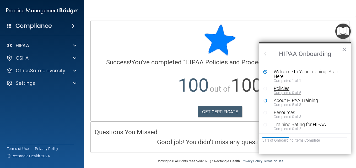
click at [280, 91] on div "Completed 0 of 5" at bounding box center [307, 93] width 66 height 4
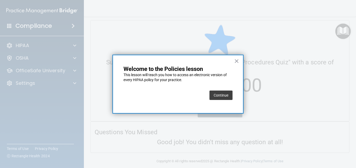
click at [224, 98] on button "Continue" at bounding box center [221, 95] width 23 height 9
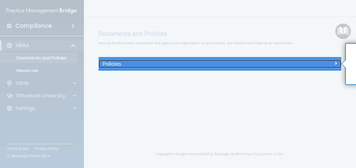
click at [332, 66] on div at bounding box center [311, 63] width 61 height 6
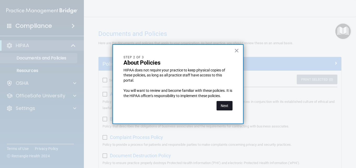
click at [222, 105] on button "Next" at bounding box center [225, 105] width 16 height 9
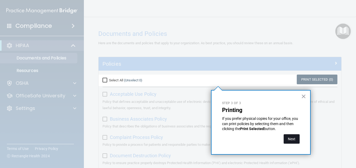
click at [291, 141] on button "Next" at bounding box center [292, 139] width 16 height 9
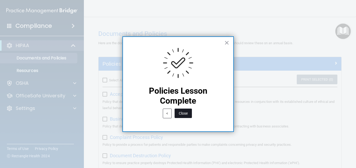
click at [177, 113] on button "Close" at bounding box center [183, 113] width 17 height 9
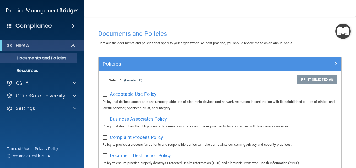
click at [338, 37] on img "Open Resource Center" at bounding box center [343, 31] width 15 height 15
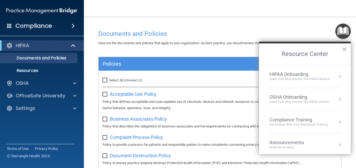
click at [292, 76] on div "HIPAA Onboarding" at bounding box center [300, 75] width 61 height 6
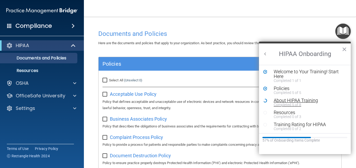
click at [284, 99] on div "About HIPAA Training" at bounding box center [307, 100] width 66 height 5
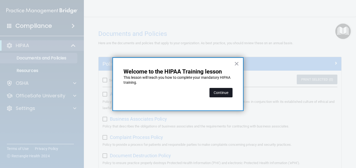
click at [225, 94] on button "Continue" at bounding box center [221, 92] width 23 height 9
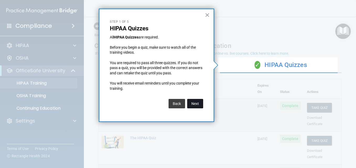
click at [192, 107] on button "Next" at bounding box center [195, 103] width 16 height 9
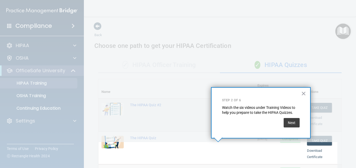
scroll to position [109, 0]
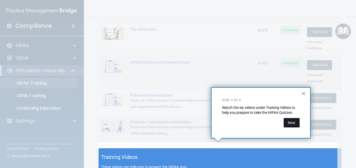
click at [296, 123] on button "Next" at bounding box center [292, 122] width 16 height 9
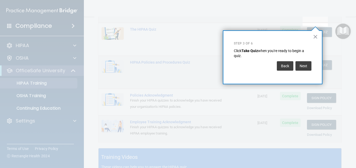
scroll to position [80, 0]
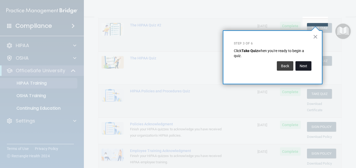
click at [309, 67] on button "Next" at bounding box center [304, 65] width 16 height 9
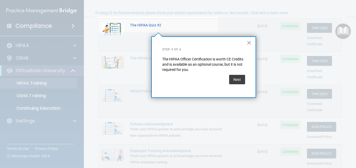
scroll to position [41, 0]
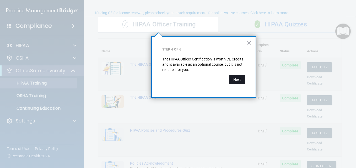
click at [234, 79] on button "Next" at bounding box center [237, 79] width 16 height 9
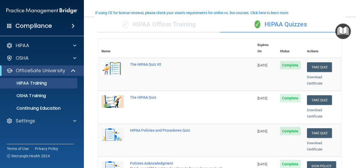
click at [343, 35] on img "Open Resource Center" at bounding box center [343, 31] width 15 height 15
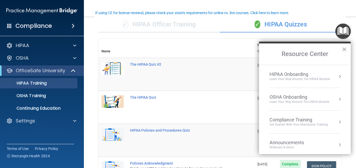
click at [297, 80] on div "Learn Your Way around the HIPAA module" at bounding box center [300, 79] width 61 height 4
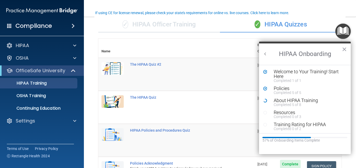
scroll to position [0, 0]
click at [286, 104] on div "Completed 5 of 8" at bounding box center [307, 105] width 66 height 4
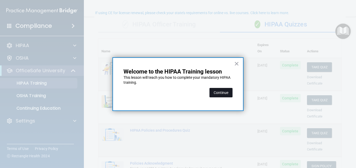
click at [225, 96] on button "Continue" at bounding box center [221, 92] width 23 height 9
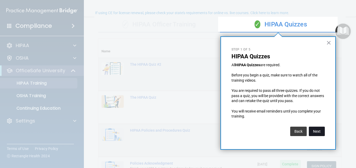
click at [316, 131] on button "Next" at bounding box center [317, 131] width 16 height 9
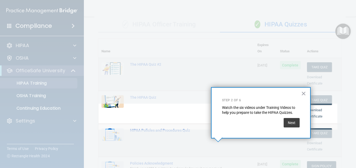
scroll to position [109, 0]
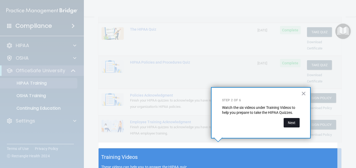
click at [292, 121] on button "Next" at bounding box center [292, 122] width 16 height 9
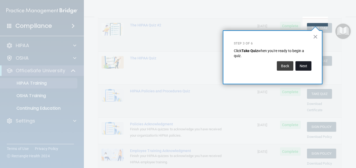
click at [303, 66] on button "Next" at bounding box center [304, 65] width 16 height 9
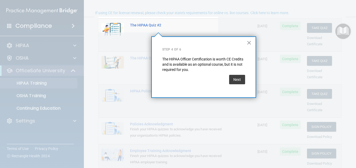
scroll to position [41, 0]
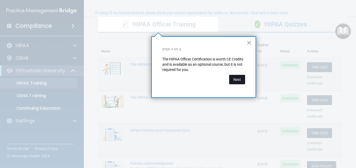
click at [234, 83] on button "Next" at bounding box center [237, 79] width 16 height 9
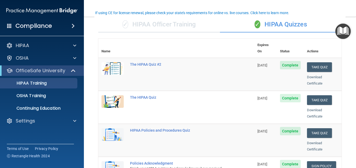
click at [348, 31] on img "Open Resource Center" at bounding box center [343, 31] width 15 height 15
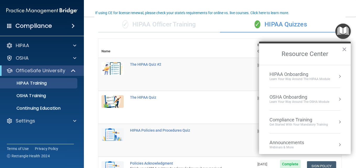
click at [290, 77] on div "Learn Your Way around the HIPAA module" at bounding box center [300, 79] width 61 height 4
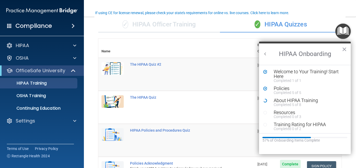
scroll to position [0, 0]
click at [281, 103] on div "Completed 5 of 8" at bounding box center [307, 105] width 66 height 4
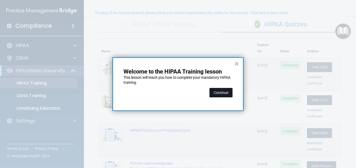
click at [213, 95] on button "Continue" at bounding box center [221, 92] width 23 height 9
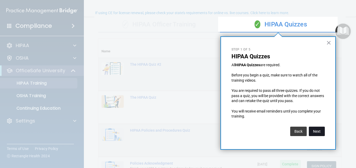
click at [314, 131] on button "Next" at bounding box center [317, 131] width 16 height 9
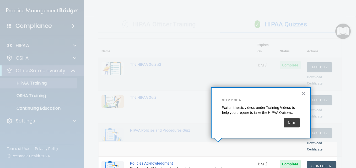
scroll to position [109, 0]
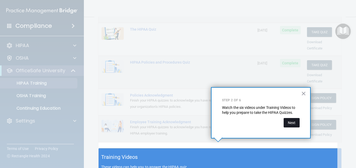
click at [293, 123] on button "Next" at bounding box center [292, 122] width 16 height 9
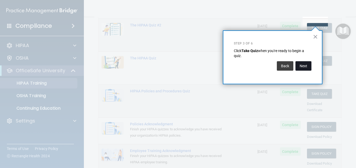
click at [304, 65] on button "Next" at bounding box center [304, 65] width 16 height 9
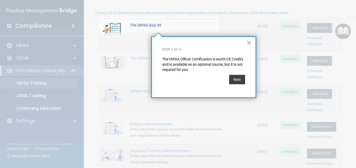
scroll to position [41, 0]
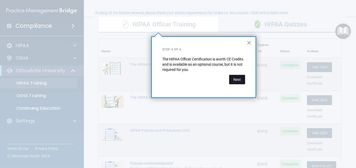
click at [242, 80] on button "Next" at bounding box center [237, 79] width 16 height 9
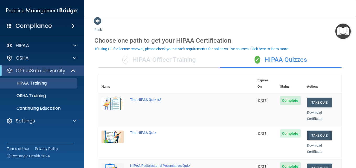
scroll to position [3, 0]
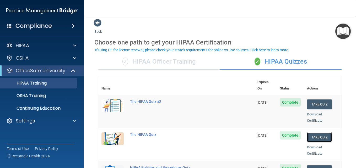
click at [312, 133] on button "Take Quiz" at bounding box center [319, 138] width 25 height 10
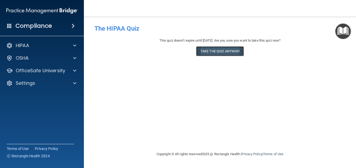
click at [212, 52] on button "Take the quiz anyway!" at bounding box center [220, 51] width 48 height 10
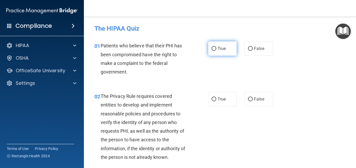
click at [212, 53] on label "True" at bounding box center [222, 48] width 29 height 14
click at [212, 51] on input "True" at bounding box center [214, 49] width 5 height 4
radio input "true"
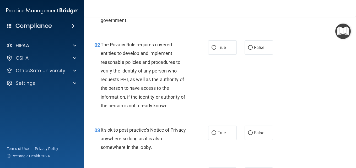
scroll to position [53, 0]
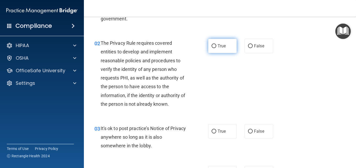
click at [212, 53] on label "True" at bounding box center [222, 46] width 29 height 14
click at [212, 48] on input "True" at bounding box center [214, 46] width 5 height 4
radio input "true"
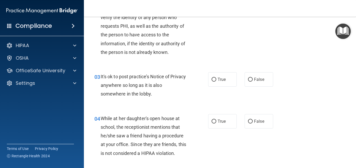
scroll to position [107, 0]
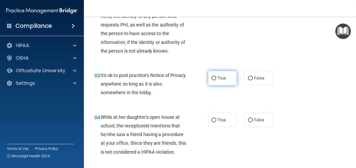
click at [221, 82] on label "True" at bounding box center [222, 78] width 29 height 14
click at [216, 81] on input "True" at bounding box center [214, 79] width 5 height 4
radio input "true"
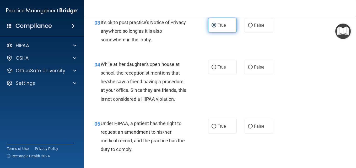
scroll to position [162, 0]
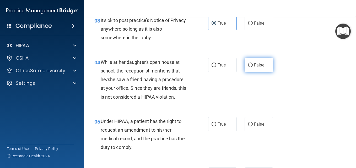
click at [256, 66] on span "False" at bounding box center [259, 65] width 10 height 5
click at [253, 66] on input "False" at bounding box center [250, 65] width 5 height 4
radio input "true"
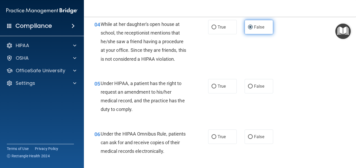
scroll to position [200, 0]
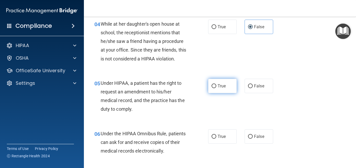
click at [228, 87] on label "True" at bounding box center [222, 86] width 29 height 14
click at [216, 87] on input "True" at bounding box center [214, 86] width 5 height 4
radio input "true"
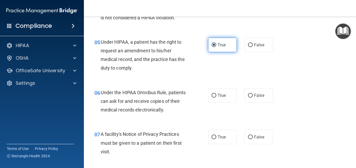
scroll to position [268, 0]
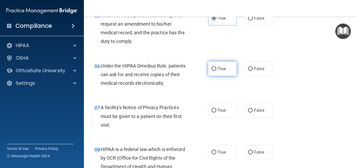
click at [232, 73] on label "True" at bounding box center [222, 69] width 29 height 14
click at [216, 71] on input "True" at bounding box center [214, 69] width 5 height 4
radio input "true"
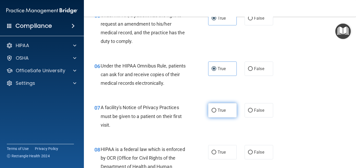
click at [214, 113] on label "True" at bounding box center [222, 110] width 29 height 14
click at [214, 113] on input "True" at bounding box center [214, 111] width 5 height 4
radio input "true"
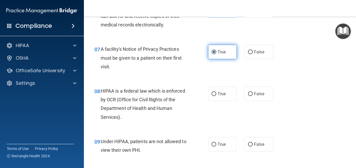
scroll to position [327, 0]
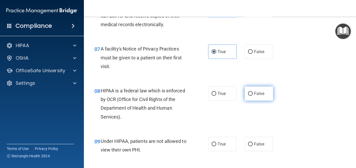
click at [258, 96] on span "False" at bounding box center [259, 93] width 10 height 5
click at [253, 96] on input "False" at bounding box center [250, 94] width 5 height 4
radio input "true"
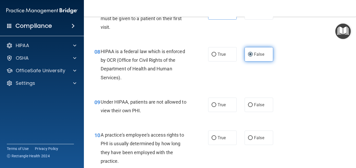
scroll to position [369, 0]
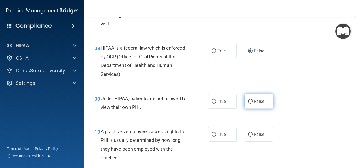
click at [261, 98] on label "False" at bounding box center [259, 101] width 29 height 14
click at [253, 100] on input "False" at bounding box center [250, 102] width 5 height 4
radio input "true"
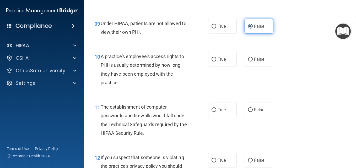
scroll to position [446, 0]
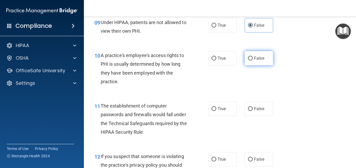
click at [250, 60] on input "False" at bounding box center [250, 59] width 5 height 4
radio input "true"
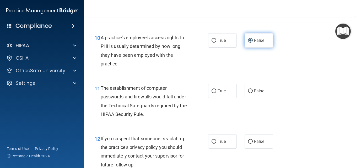
scroll to position [467, 0]
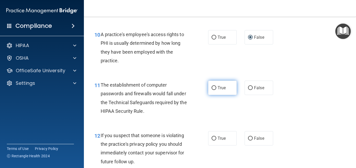
click at [230, 88] on label "True" at bounding box center [222, 88] width 29 height 14
click at [216, 88] on input "True" at bounding box center [214, 88] width 5 height 4
radio input "true"
click at [230, 88] on label "True" at bounding box center [222, 88] width 29 height 14
click at [216, 88] on input "True" at bounding box center [214, 88] width 5 height 4
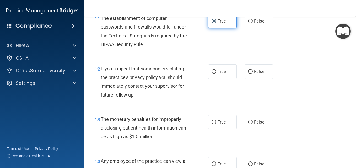
scroll to position [539, 0]
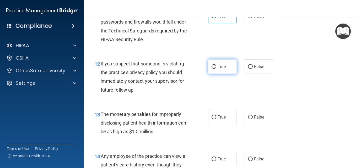
click at [228, 70] on label "True" at bounding box center [222, 67] width 29 height 14
click at [216, 69] on input "True" at bounding box center [214, 67] width 5 height 4
radio input "true"
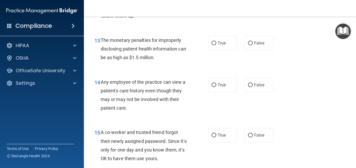
scroll to position [614, 0]
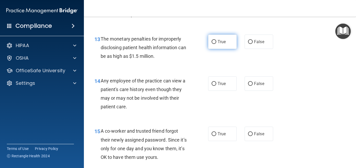
click at [223, 41] on span "True" at bounding box center [222, 41] width 8 height 5
click at [216, 41] on input "True" at bounding box center [214, 42] width 5 height 4
radio input "true"
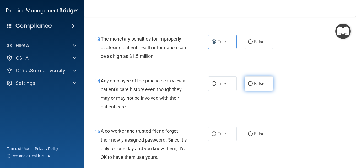
click at [254, 84] on span "False" at bounding box center [259, 83] width 10 height 5
click at [253, 84] on input "False" at bounding box center [250, 84] width 5 height 4
radio input "true"
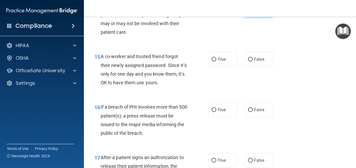
scroll to position [689, 0]
click at [251, 62] on label "False" at bounding box center [259, 59] width 29 height 14
click at [251, 62] on input "False" at bounding box center [250, 60] width 5 height 4
radio input "true"
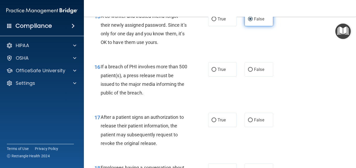
scroll to position [756, 0]
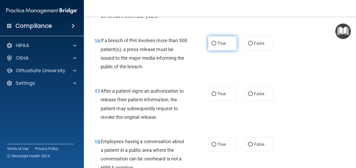
click at [225, 44] on label "True" at bounding box center [222, 43] width 29 height 14
click at [216, 44] on input "True" at bounding box center [214, 44] width 5 height 4
radio input "true"
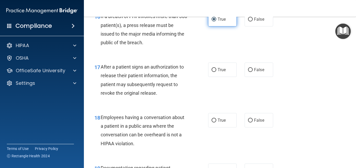
scroll to position [779, 0]
click at [227, 74] on label "True" at bounding box center [222, 70] width 29 height 14
click at [216, 72] on input "True" at bounding box center [214, 70] width 5 height 4
radio input "true"
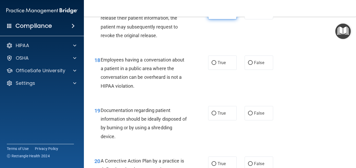
scroll to position [842, 0]
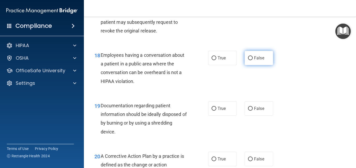
click at [256, 59] on span "False" at bounding box center [259, 58] width 10 height 5
click at [253, 59] on input "False" at bounding box center [250, 58] width 5 height 4
radio input "true"
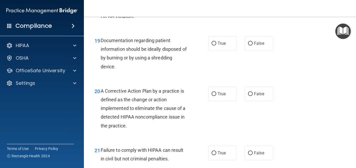
scroll to position [909, 0]
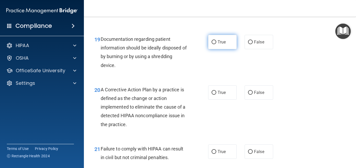
click at [224, 44] on span "True" at bounding box center [222, 42] width 8 height 5
click at [216, 44] on input "True" at bounding box center [214, 42] width 5 height 4
radio input "true"
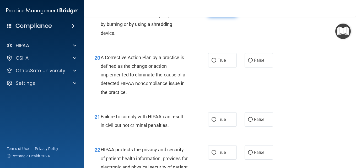
scroll to position [941, 0]
click at [223, 64] on label "True" at bounding box center [222, 61] width 29 height 14
click at [216, 63] on input "True" at bounding box center [214, 61] width 5 height 4
radio input "true"
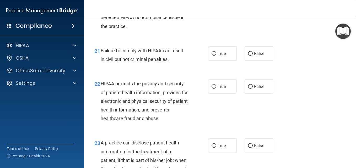
scroll to position [1009, 0]
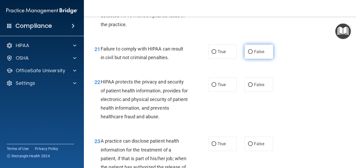
click at [253, 55] on label "False" at bounding box center [259, 52] width 29 height 14
click at [253, 54] on input "False" at bounding box center [250, 52] width 5 height 4
radio input "true"
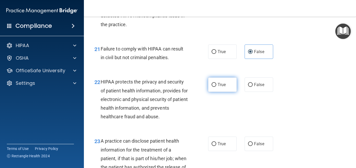
click at [222, 84] on span "True" at bounding box center [222, 84] width 8 height 5
click at [216, 84] on input "True" at bounding box center [214, 85] width 5 height 4
radio input "true"
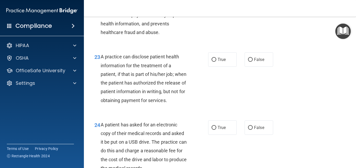
scroll to position [1093, 0]
click at [209, 61] on label "True" at bounding box center [222, 60] width 29 height 14
click at [212, 61] on input "True" at bounding box center [214, 60] width 5 height 4
radio input "true"
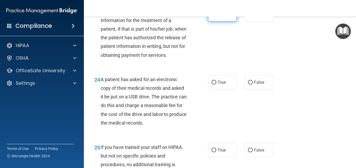
scroll to position [1140, 0]
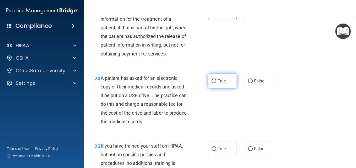
click at [224, 88] on label "True" at bounding box center [222, 81] width 29 height 14
click at [216, 83] on input "True" at bounding box center [214, 81] width 5 height 4
radio input "true"
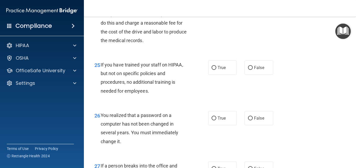
scroll to position [1229, 0]
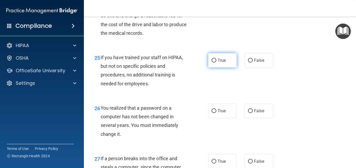
click at [224, 68] on label "True" at bounding box center [222, 60] width 29 height 14
click at [216, 63] on input "True" at bounding box center [214, 61] width 5 height 4
radio input "true"
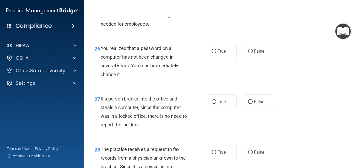
scroll to position [1291, 0]
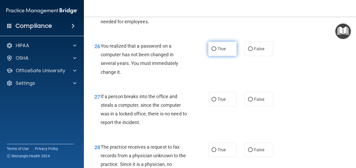
click at [226, 56] on label "True" at bounding box center [222, 49] width 29 height 14
click at [216, 51] on input "True" at bounding box center [214, 49] width 5 height 4
radio input "true"
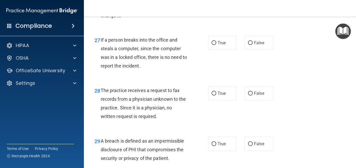
scroll to position [1353, 0]
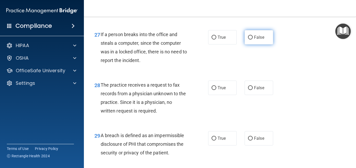
click at [257, 45] on label "False" at bounding box center [259, 37] width 29 height 14
click at [253, 40] on input "False" at bounding box center [250, 38] width 5 height 4
radio input "true"
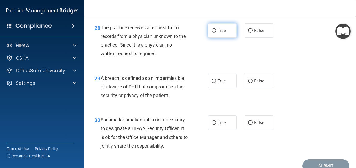
click at [221, 36] on label "True" at bounding box center [222, 30] width 29 height 14
click at [216, 33] on input "True" at bounding box center [214, 31] width 5 height 4
radio input "true"
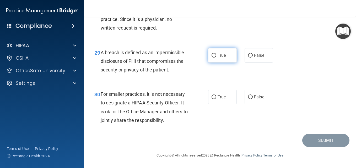
click at [225, 60] on label "True" at bounding box center [222, 55] width 29 height 14
click at [216, 58] on input "True" at bounding box center [214, 56] width 5 height 4
radio input "true"
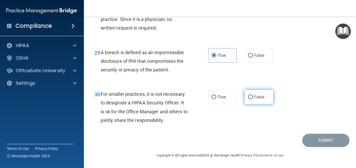
click at [252, 99] on label "False" at bounding box center [259, 97] width 29 height 14
click at [252, 99] on input "False" at bounding box center [250, 97] width 5 height 4
radio input "true"
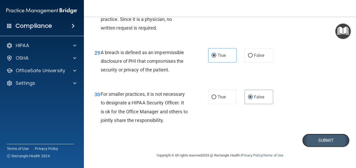
click at [310, 142] on button "Submit" at bounding box center [326, 140] width 47 height 13
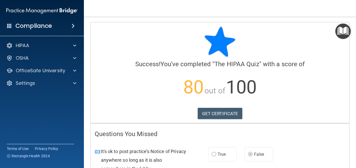
click at [347, 34] on img "Open Resource Center" at bounding box center [343, 31] width 15 height 15
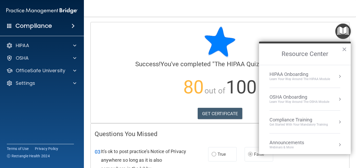
click at [302, 73] on div "HIPAA Onboarding" at bounding box center [300, 75] width 61 height 6
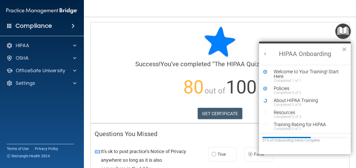
click at [305, 54] on h2 "HIPAA Onboarding" at bounding box center [305, 55] width 92 height 22
click at [282, 103] on div "Completed 5 of 8" at bounding box center [307, 105] width 66 height 4
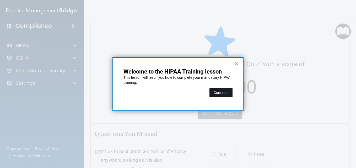
click at [222, 93] on button "Continue" at bounding box center [221, 92] width 23 height 9
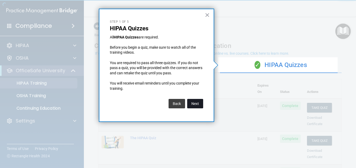
click at [200, 104] on button "Next" at bounding box center [195, 103] width 16 height 9
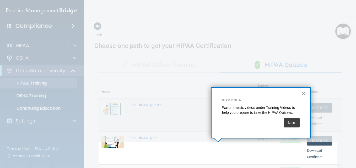
scroll to position [109, 0]
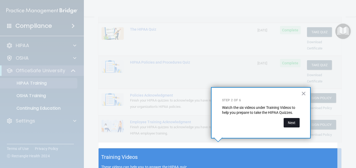
click at [289, 126] on button "Next" at bounding box center [292, 122] width 16 height 9
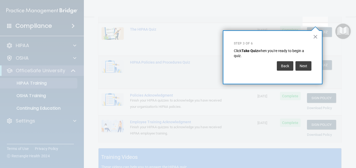
scroll to position [80, 0]
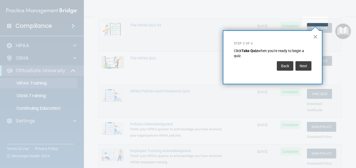
click at [319, 36] on div "× Step 3 of 6 Click Take Quiz when you're ready to begin a quiz. Back Next" at bounding box center [273, 57] width 100 height 54
click at [317, 39] on button "×" at bounding box center [315, 37] width 5 height 8
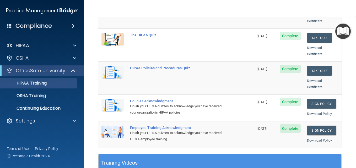
scroll to position [105, 0]
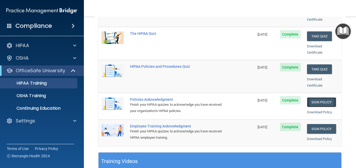
click at [312, 98] on link "Sign Policy" at bounding box center [321, 103] width 29 height 10
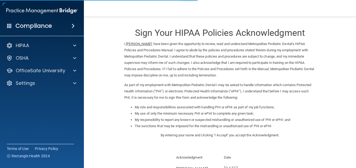
scroll to position [57, 0]
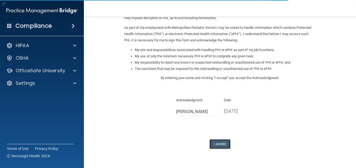
click at [225, 145] on button "I Agree" at bounding box center [220, 145] width 21 height 10
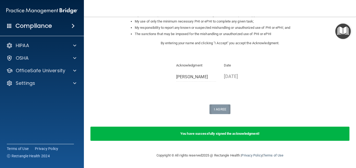
scroll to position [92, 0]
click at [342, 37] on img "Open Resource Center" at bounding box center [343, 31] width 15 height 15
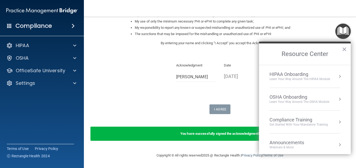
click at [299, 74] on div "HIPAA Onboarding" at bounding box center [300, 75] width 61 height 6
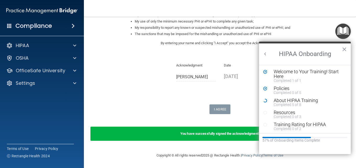
scroll to position [0, 0]
click at [286, 102] on div "About HIPAA Training" at bounding box center [307, 100] width 66 height 5
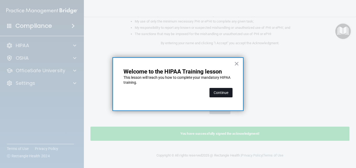
click at [218, 96] on button "Continue" at bounding box center [221, 92] width 23 height 9
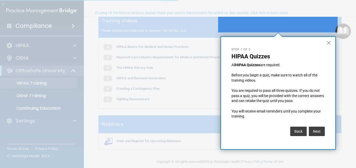
scroll to position [41, 0]
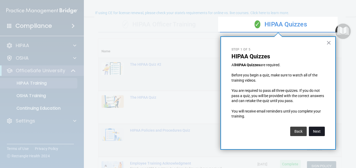
click at [317, 134] on button "Next" at bounding box center [317, 131] width 16 height 9
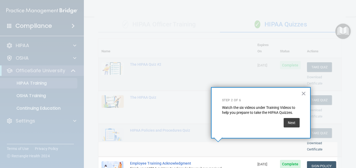
scroll to position [109, 0]
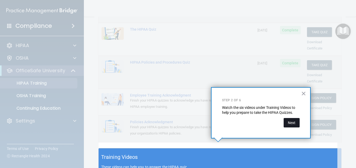
click at [294, 123] on button "Next" at bounding box center [292, 122] width 16 height 9
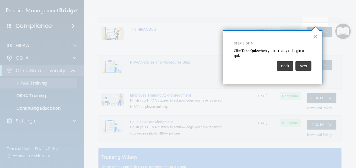
scroll to position [80, 0]
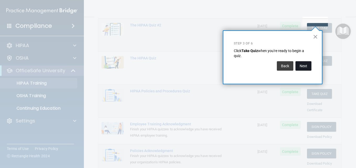
click at [301, 65] on button "Next" at bounding box center [304, 65] width 16 height 9
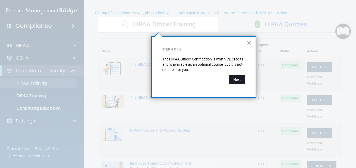
click at [240, 80] on button "Next" at bounding box center [237, 79] width 16 height 9
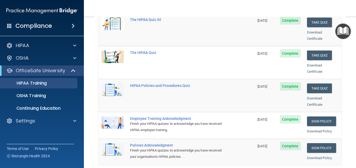
scroll to position [86, 0]
click at [316, 117] on link "Sign Policy" at bounding box center [321, 121] width 29 height 10
click at [316, 116] on link "Sign Policy" at bounding box center [321, 121] width 29 height 10
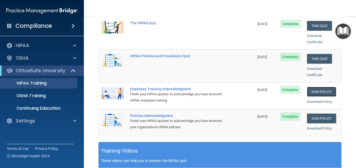
scroll to position [114, 0]
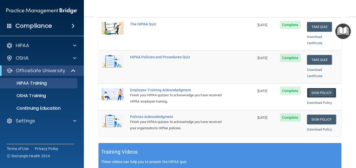
click at [314, 88] on link "Sign Policy" at bounding box center [321, 93] width 29 height 10
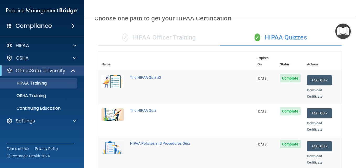
scroll to position [27, 0]
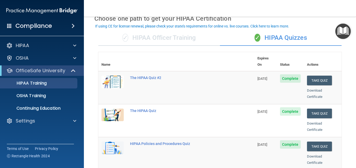
click at [161, 41] on div "✓ HIPAA Officer Training" at bounding box center [159, 38] width 122 height 16
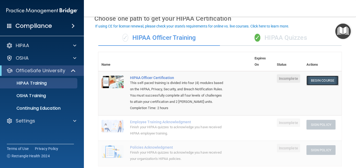
click at [316, 80] on link "Begin Course" at bounding box center [323, 81] width 32 height 10
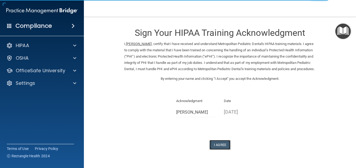
click at [221, 150] on button "I Agree" at bounding box center [220, 145] width 21 height 10
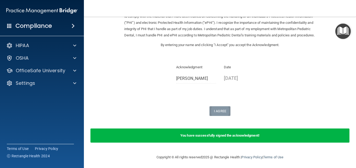
scroll to position [42, 0]
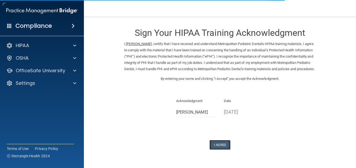
click at [217, 150] on button "I Agree" at bounding box center [220, 145] width 21 height 10
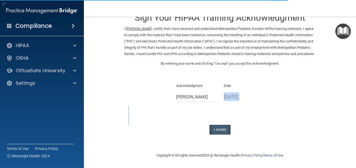
drag, startPoint x: 0, startPoint y: 0, endPoint x: 221, endPoint y: 130, distance: 256.2
click at [221, 130] on div "Sign Your HIPAA Training Acknowledgment I, [PERSON_NAME] , certify that I have …" at bounding box center [220, 71] width 192 height 128
click at [221, 130] on button "I Agree" at bounding box center [220, 130] width 21 height 10
click at [211, 132] on button "I Agree" at bounding box center [220, 130] width 21 height 10
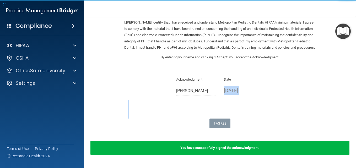
click at [339, 29] on img "Open Resource Center" at bounding box center [343, 31] width 15 height 15
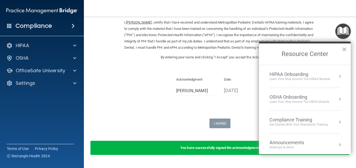
click at [301, 74] on div "HIPAA Onboarding" at bounding box center [300, 75] width 61 height 6
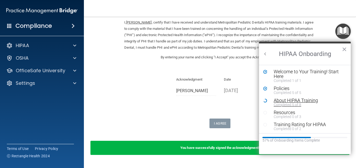
scroll to position [1, 0]
click at [346, 49] on button "×" at bounding box center [344, 49] width 5 height 8
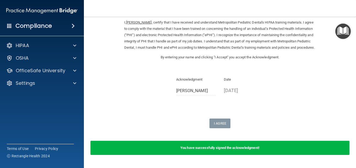
scroll to position [42, 0]
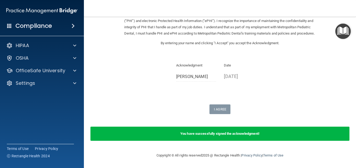
click at [345, 35] on img "Open Resource Center" at bounding box center [343, 31] width 15 height 15
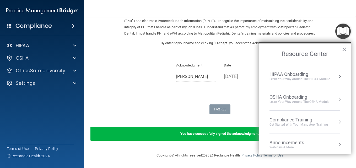
click at [288, 75] on div "HIPAA Onboarding" at bounding box center [300, 75] width 61 height 6
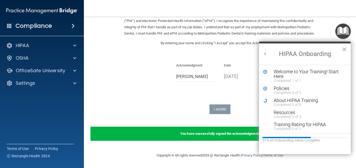
scroll to position [0, 0]
click at [282, 104] on div "Completed 5 of 8" at bounding box center [307, 105] width 66 height 4
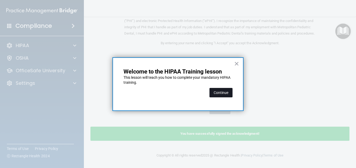
click at [226, 90] on button "Continue" at bounding box center [221, 92] width 23 height 9
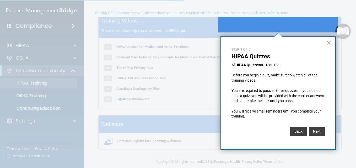
scroll to position [41, 0]
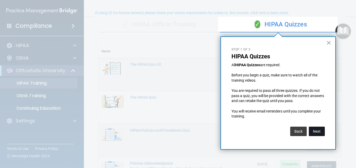
click at [316, 134] on button "Next" at bounding box center [317, 131] width 16 height 9
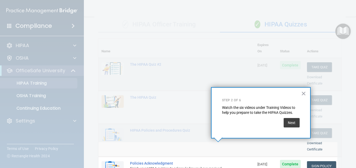
scroll to position [109, 0]
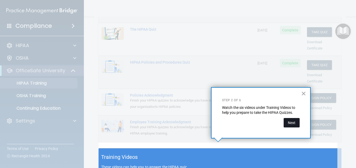
click at [292, 121] on button "Next" at bounding box center [292, 122] width 16 height 9
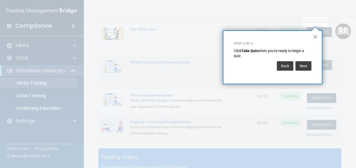
scroll to position [80, 0]
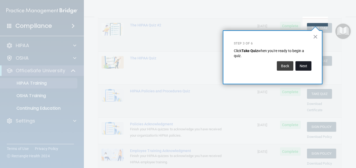
click at [303, 65] on button "Next" at bounding box center [304, 65] width 16 height 9
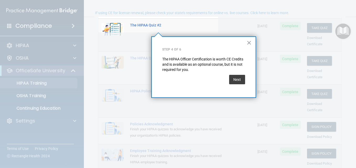
scroll to position [41, 0]
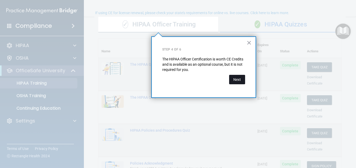
click at [238, 76] on button "Next" at bounding box center [237, 79] width 16 height 9
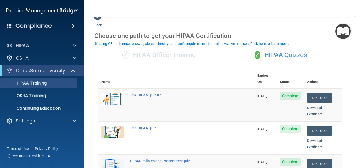
scroll to position [10, 0]
click at [181, 55] on div "✓ HIPAA Officer Training" at bounding box center [159, 56] width 122 height 16
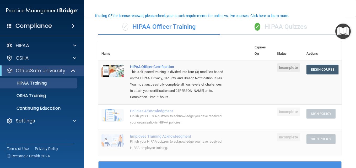
scroll to position [38, 0]
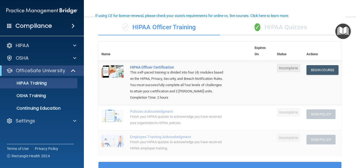
click at [274, 29] on div "✓ HIPAA Quizzes" at bounding box center [281, 28] width 122 height 16
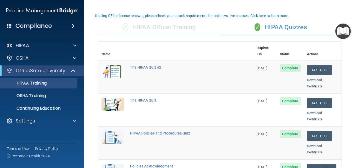
click at [176, 29] on div "✓ HIPAA Officer Training" at bounding box center [159, 28] width 122 height 16
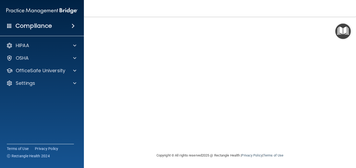
scroll to position [25, 0]
